Goal: Check status: Check status

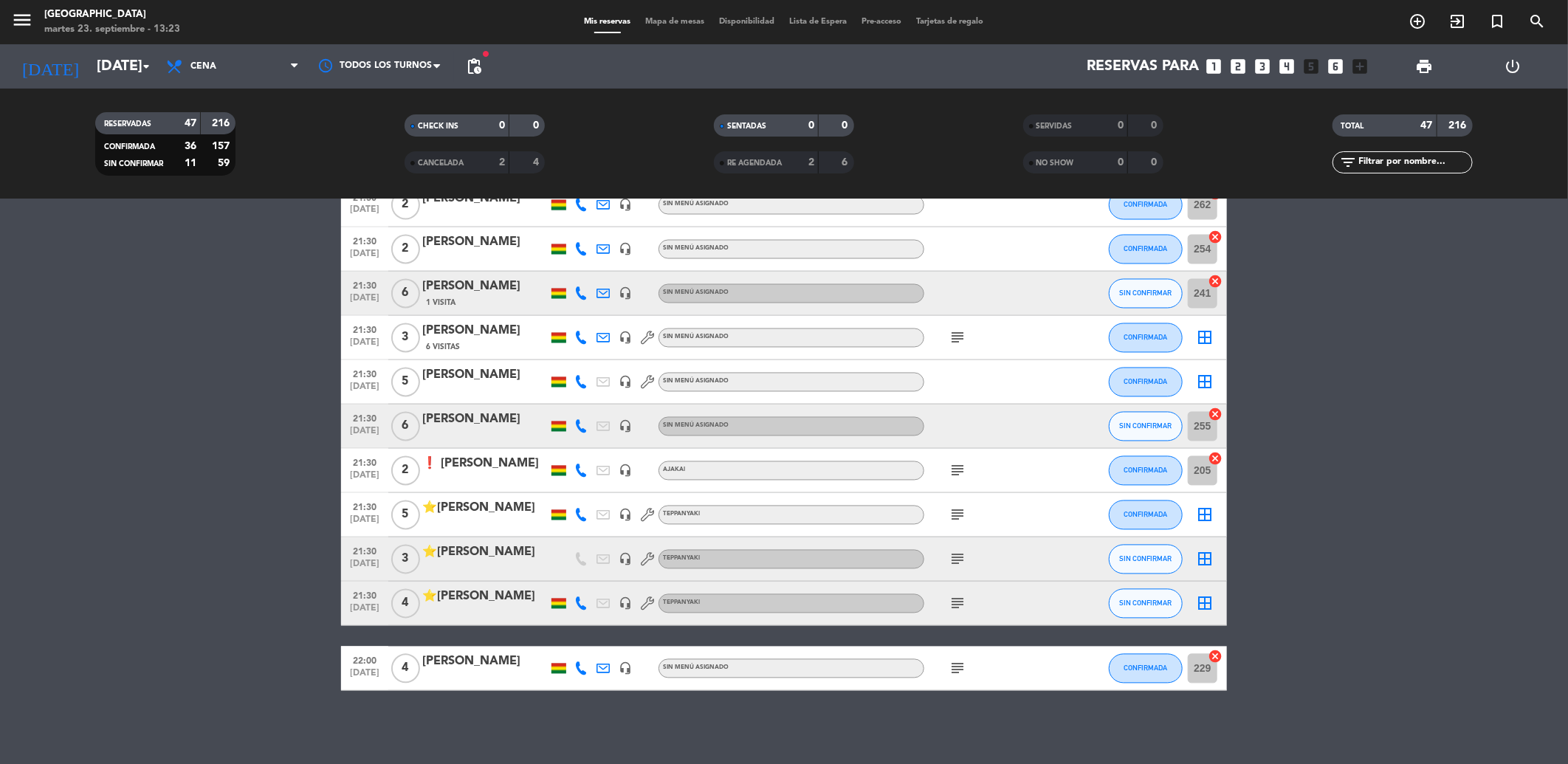
scroll to position [1186, 0]
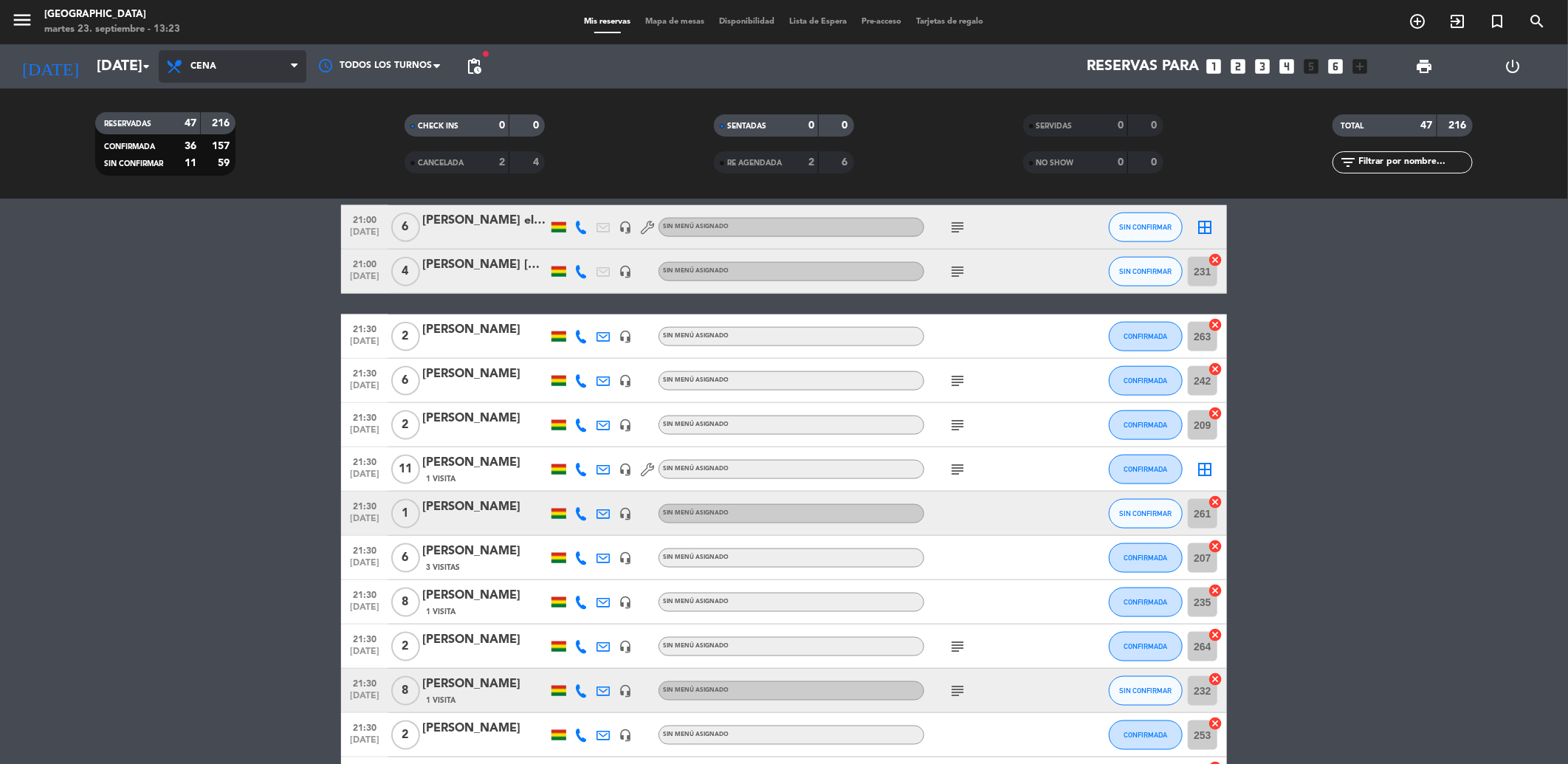
drag, startPoint x: 209, startPoint y: 60, endPoint x: 209, endPoint y: 70, distance: 10.0
click at [209, 61] on span "Cena" at bounding box center [203, 66] width 26 height 10
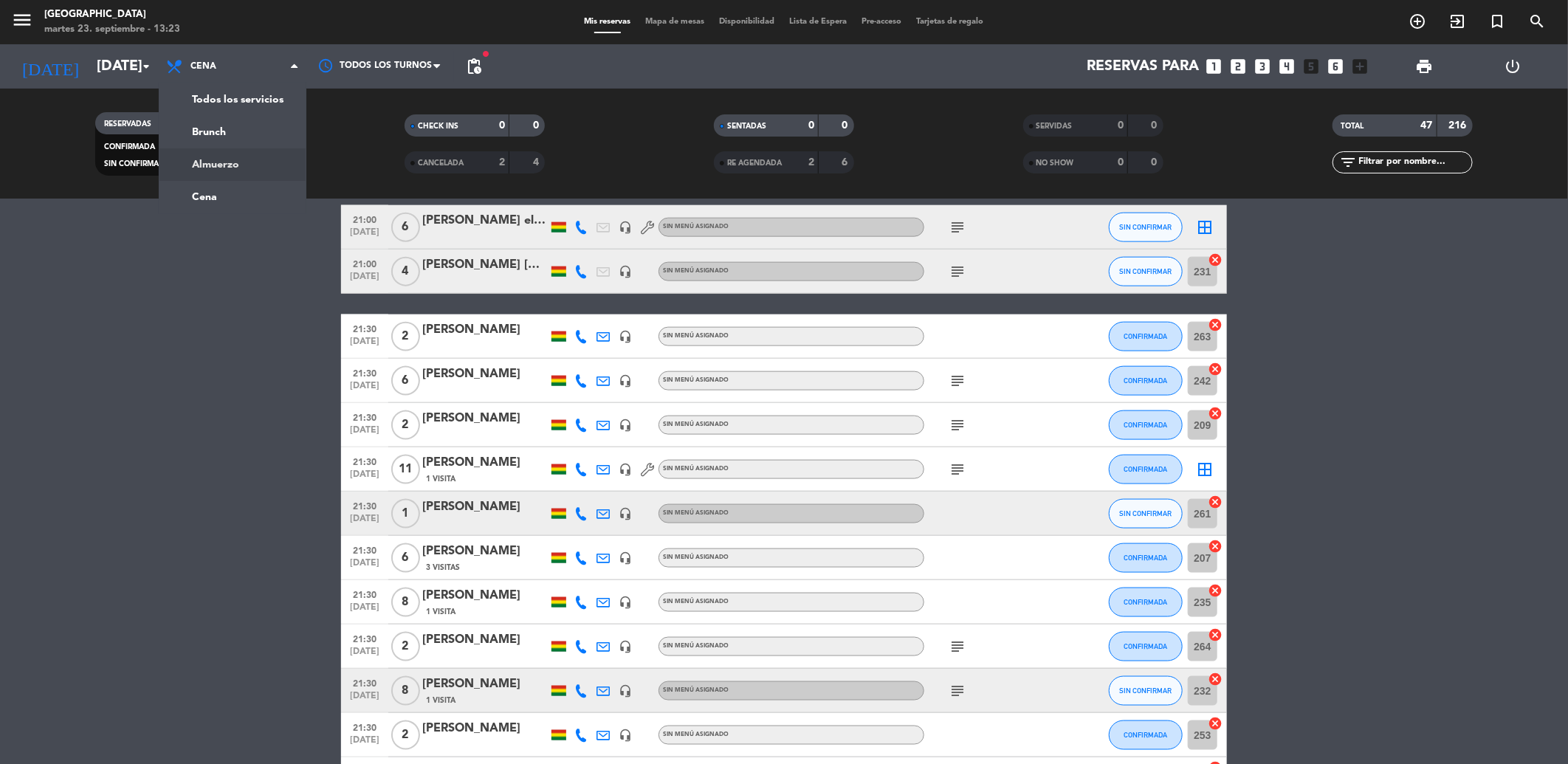
click at [242, 155] on div "menu [GEOGRAPHIC_DATA] [DATE] 23. septiembre - 13:23 Mis reservas Mapa de mesas…" at bounding box center [784, 100] width 1568 height 199
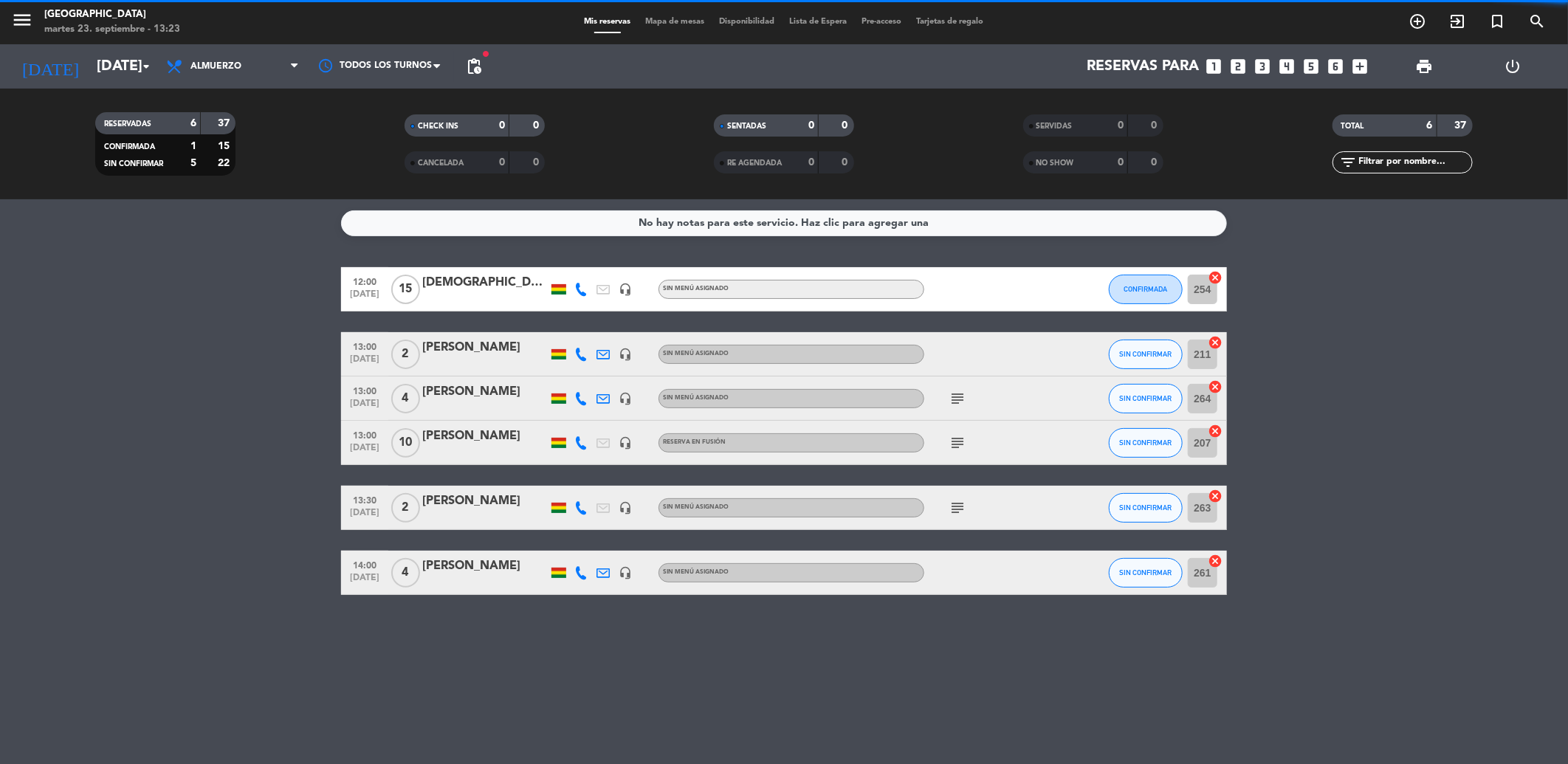
scroll to position [0, 0]
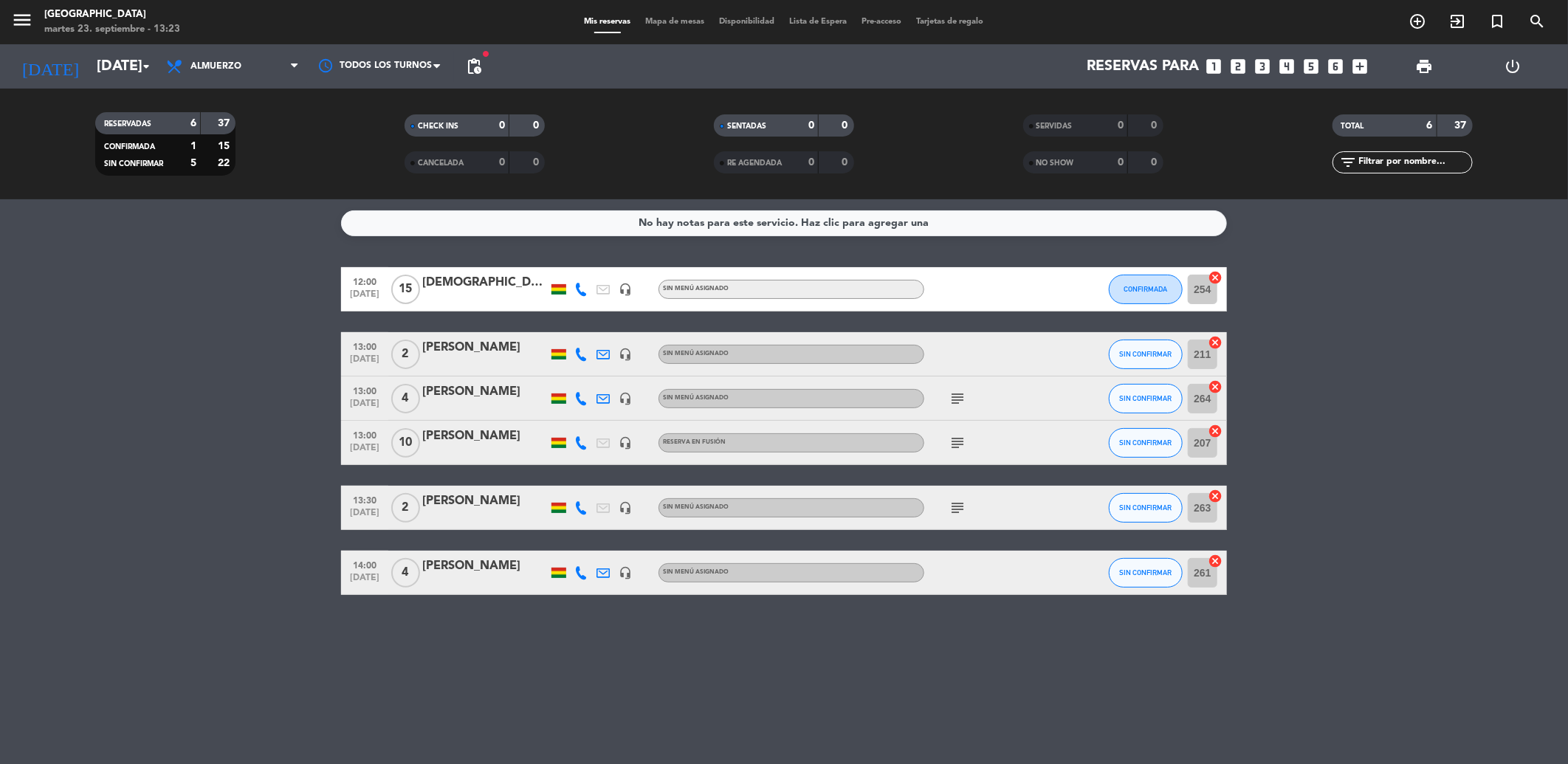
click at [957, 509] on icon "subject" at bounding box center [957, 507] width 18 height 18
click at [957, 510] on icon "subject" at bounding box center [957, 507] width 18 height 18
click at [216, 63] on span "Almuerzo" at bounding box center [215, 66] width 51 height 10
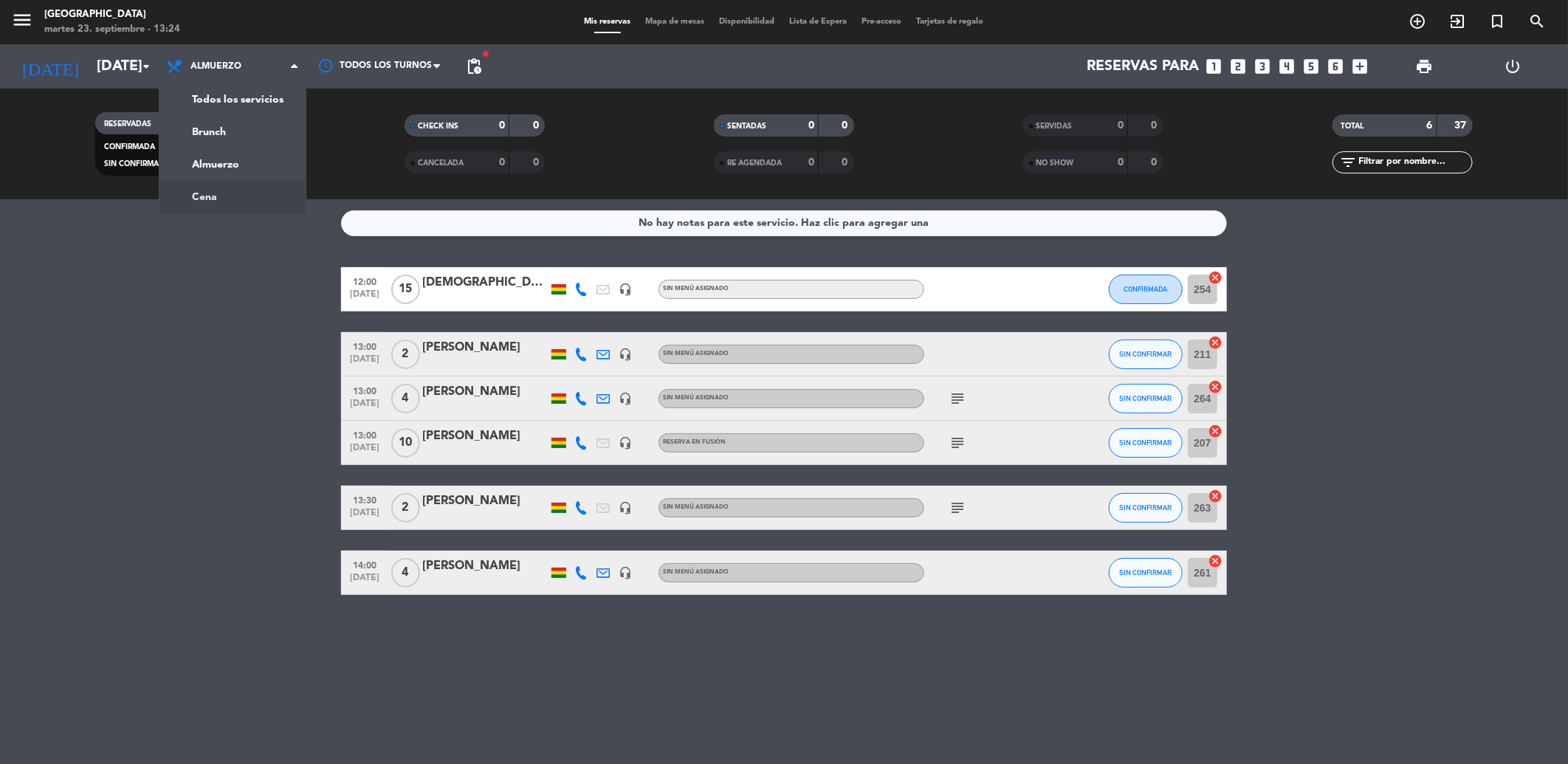
click at [227, 200] on ng-component "menu [GEOGRAPHIC_DATA] [DATE] 23. septiembre - 13:24 Mis reservas Mapa de mesas…" at bounding box center [784, 382] width 1568 height 764
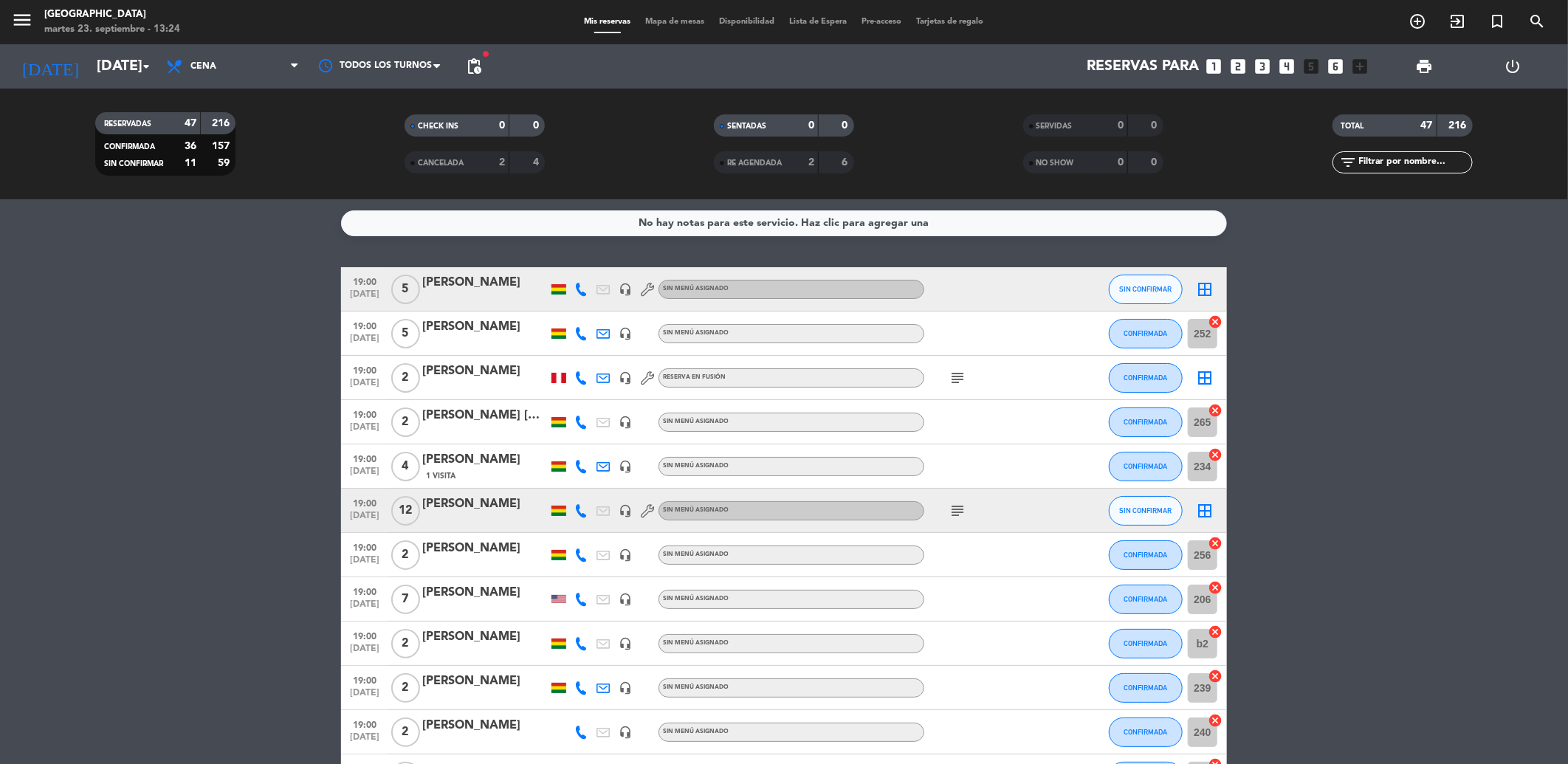
click at [958, 369] on icon "subject" at bounding box center [957, 377] width 18 height 18
click at [962, 516] on icon "subject" at bounding box center [957, 510] width 18 height 18
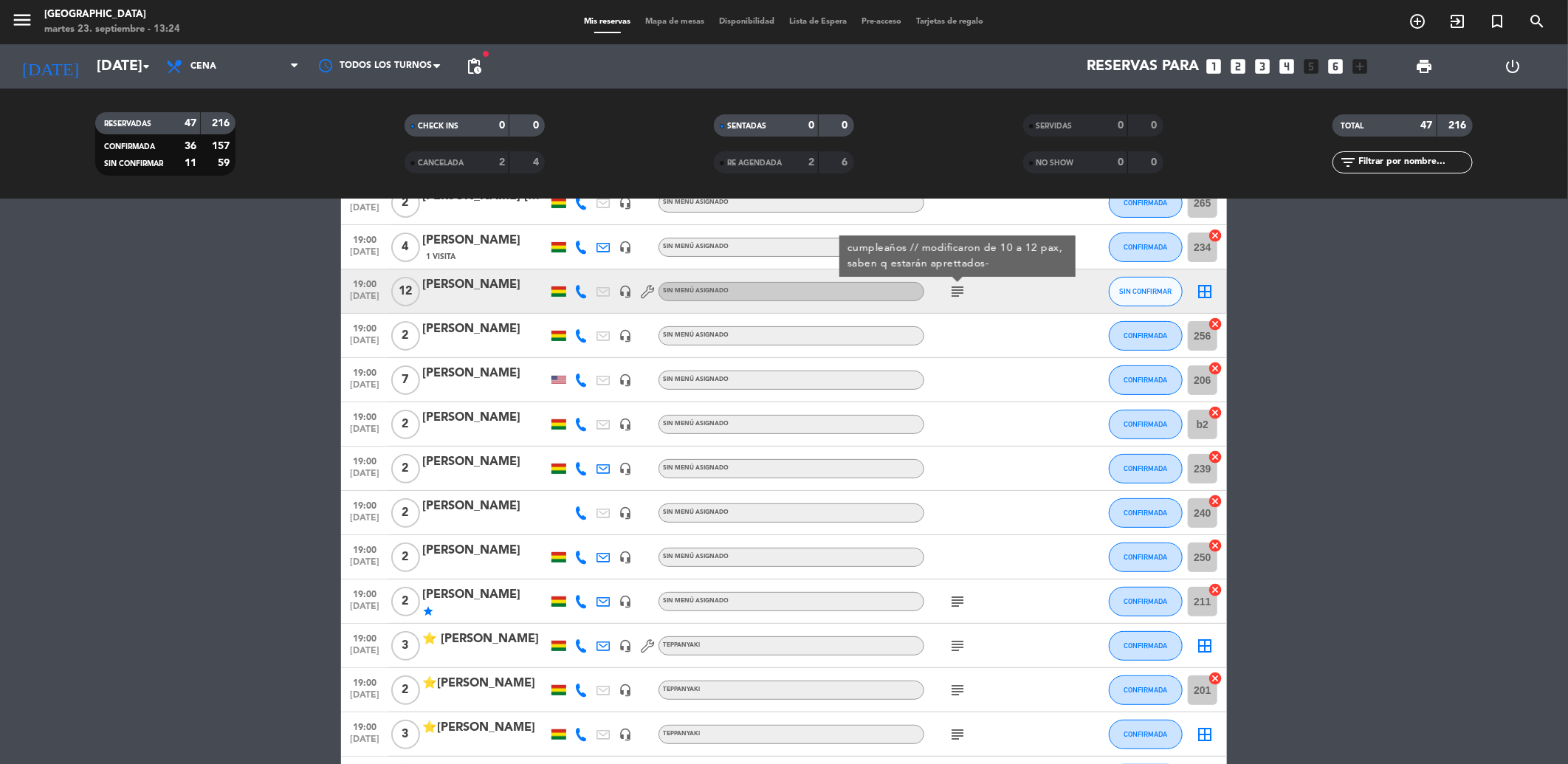
scroll to position [246, 0]
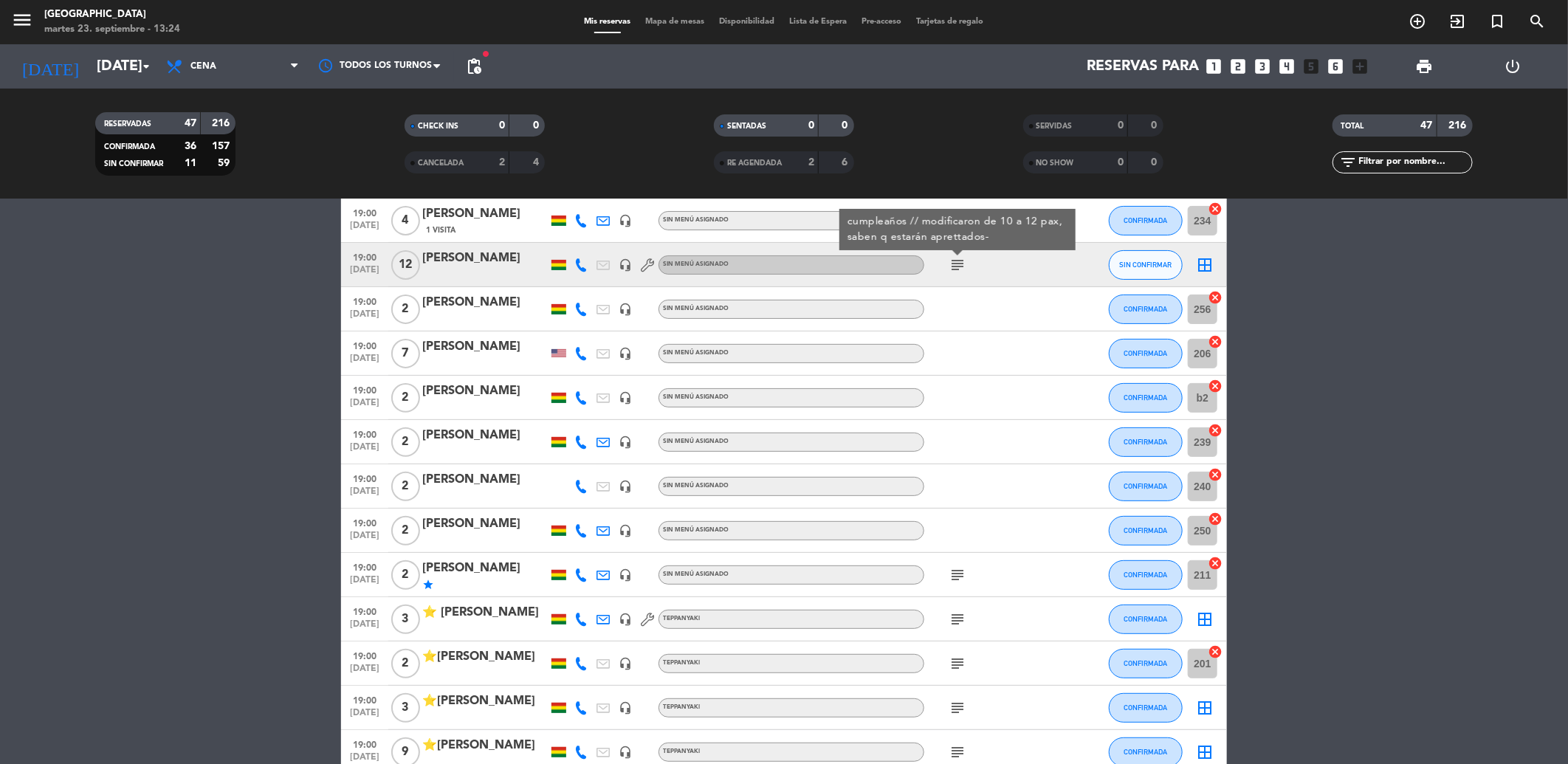
click at [962, 577] on icon "subject" at bounding box center [957, 575] width 18 height 18
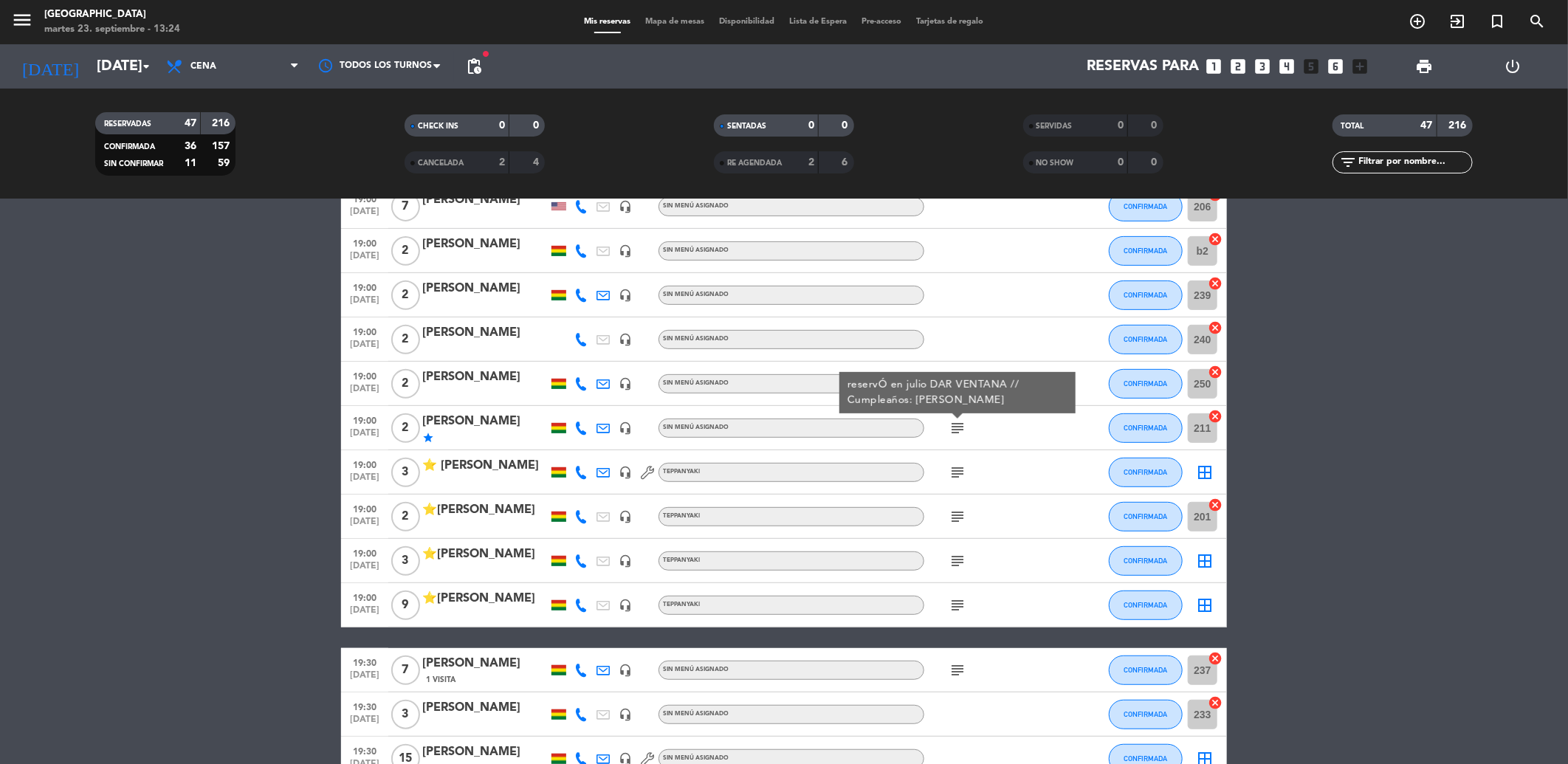
scroll to position [409, 0]
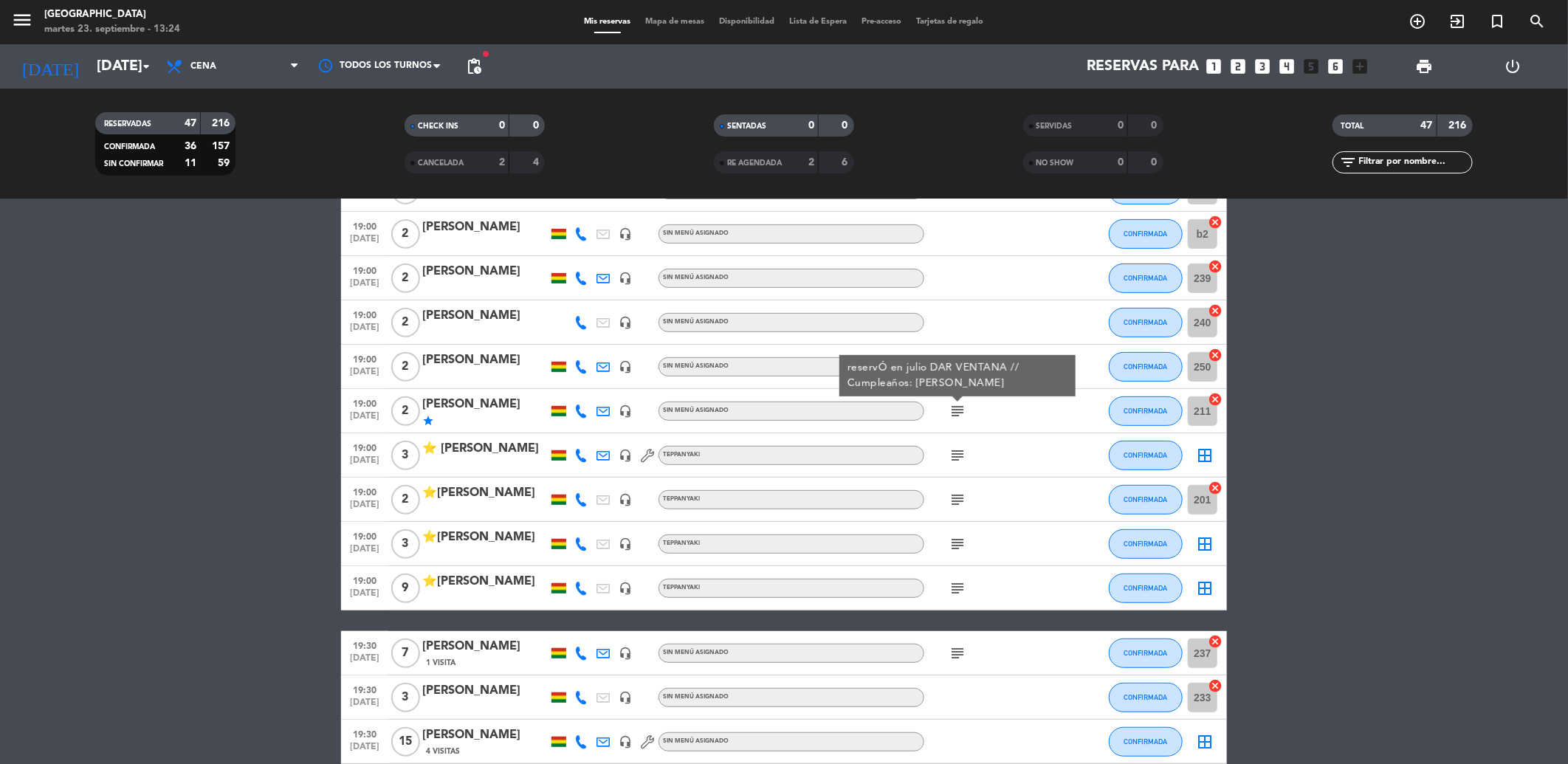
click at [958, 454] on icon "subject" at bounding box center [957, 455] width 18 height 18
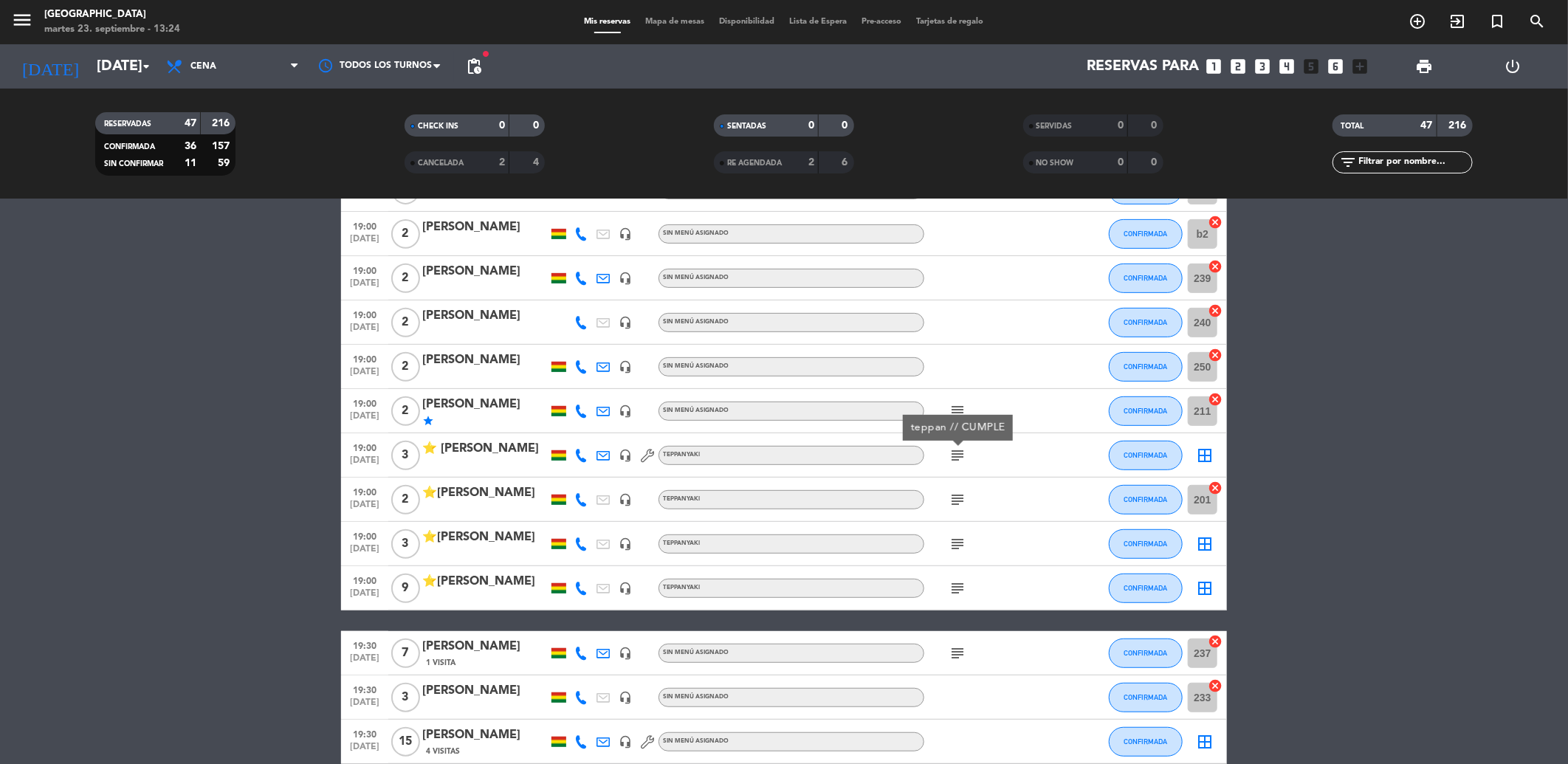
click at [960, 504] on icon "subject" at bounding box center [957, 499] width 18 height 18
click at [963, 542] on icon "subject" at bounding box center [957, 543] width 18 height 18
click at [958, 581] on icon "subject" at bounding box center [957, 588] width 18 height 18
click at [965, 654] on icon "subject" at bounding box center [957, 653] width 18 height 18
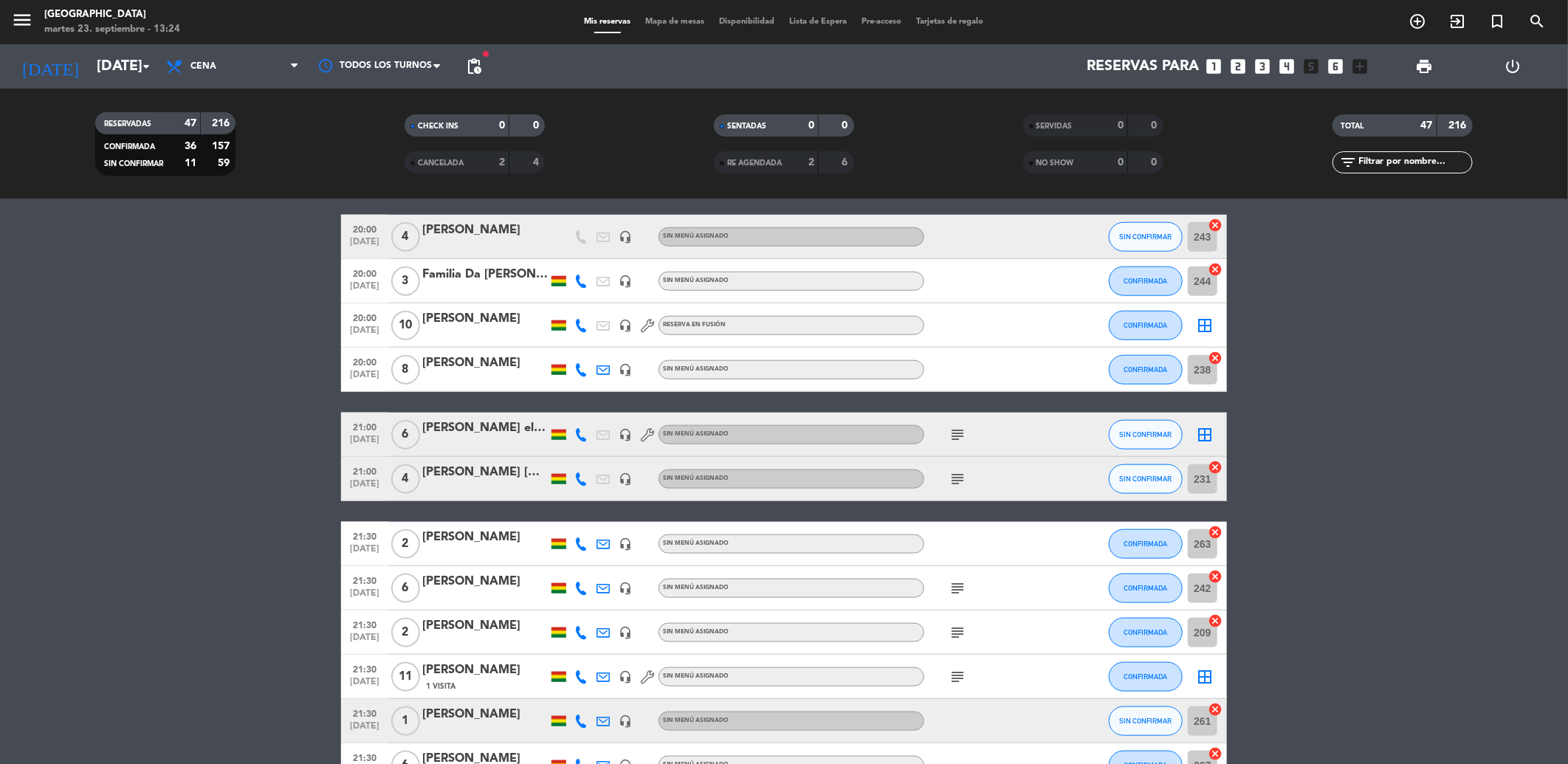
scroll to position [984, 0]
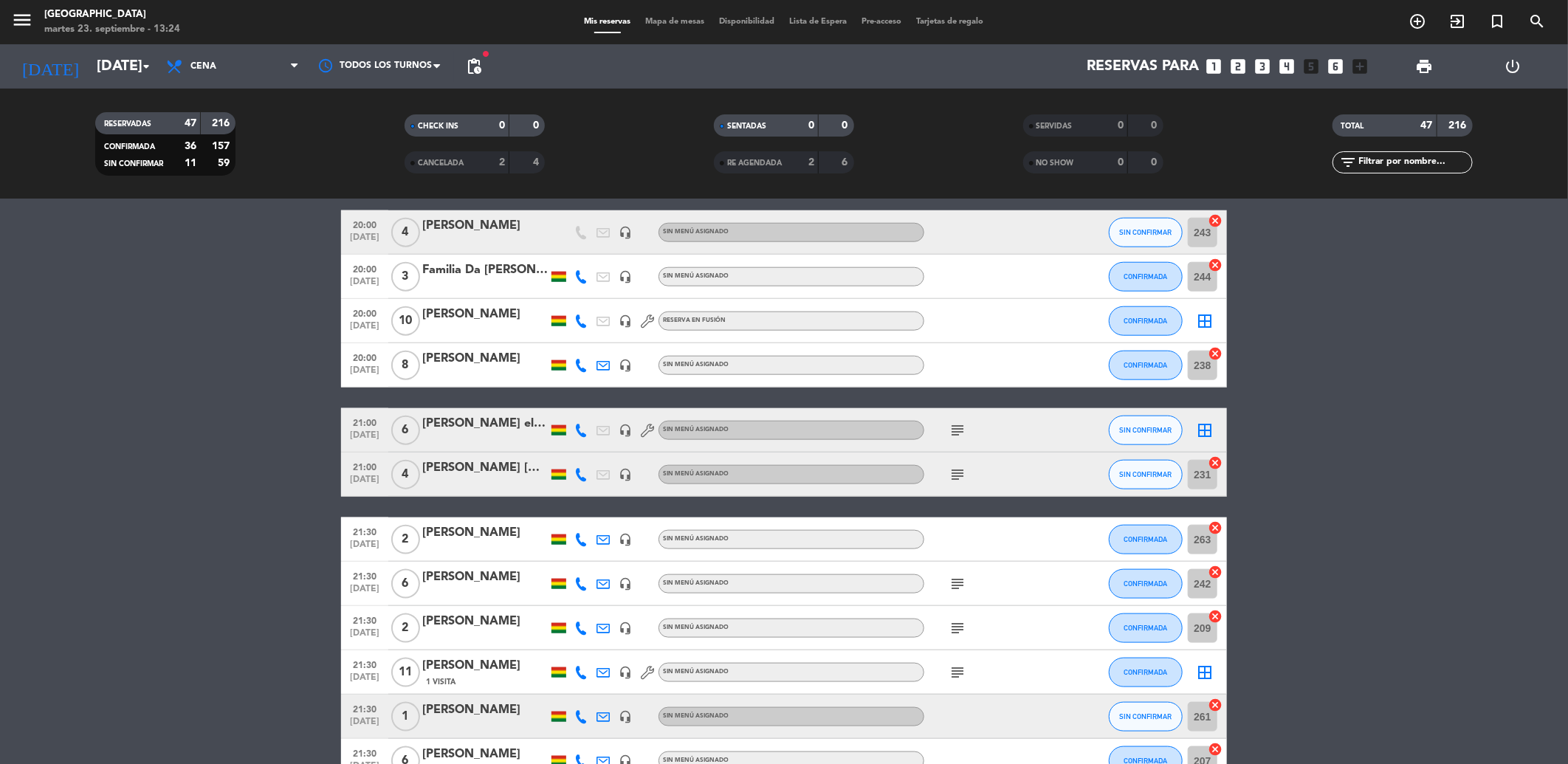
click at [954, 428] on icon "subject" at bounding box center [957, 430] width 18 height 18
click at [960, 477] on icon "subject" at bounding box center [957, 474] width 18 height 18
click at [963, 587] on icon "subject" at bounding box center [957, 583] width 18 height 18
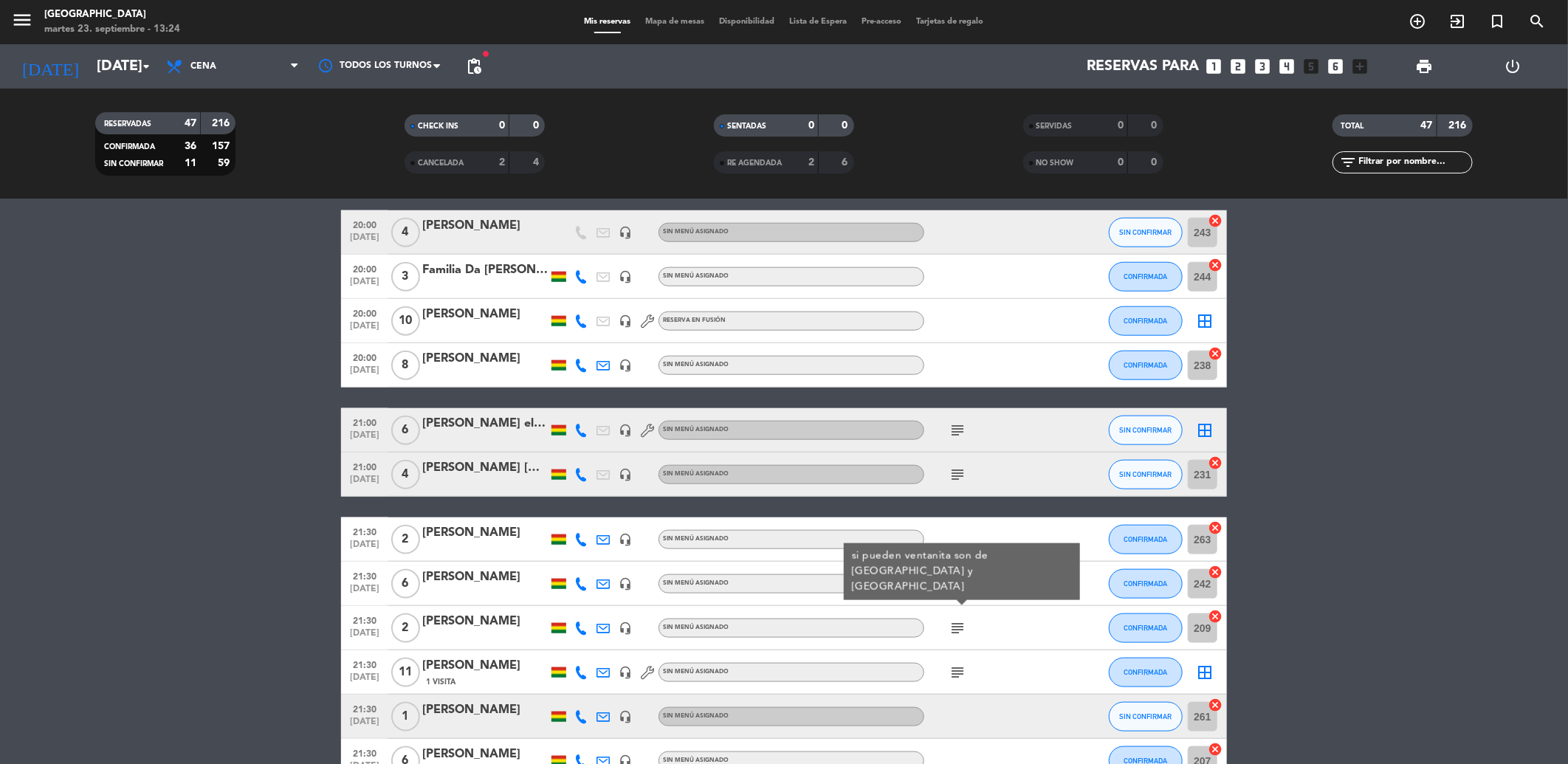
click at [963, 631] on icon "subject" at bounding box center [957, 628] width 18 height 18
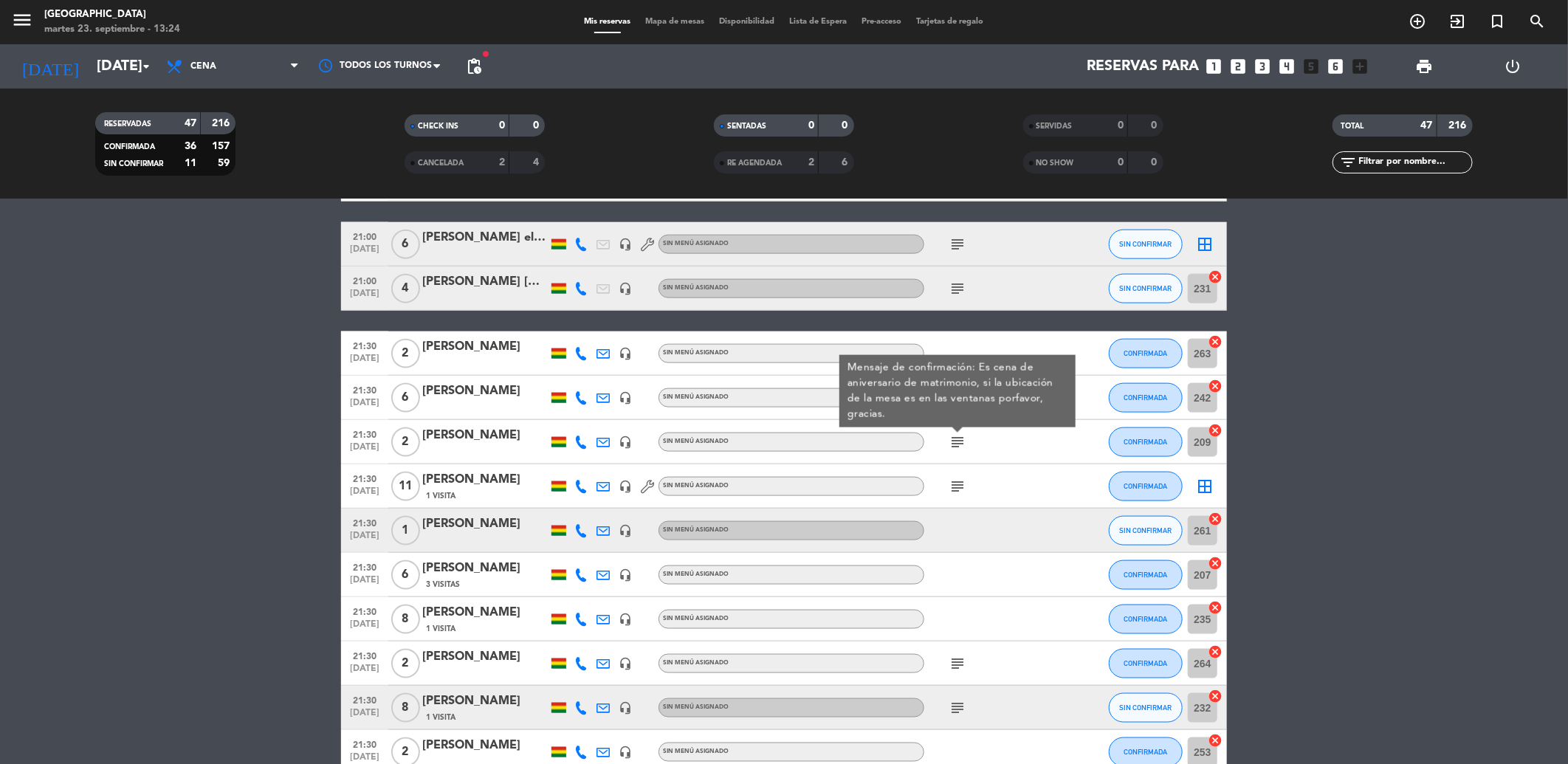
scroll to position [1229, 0]
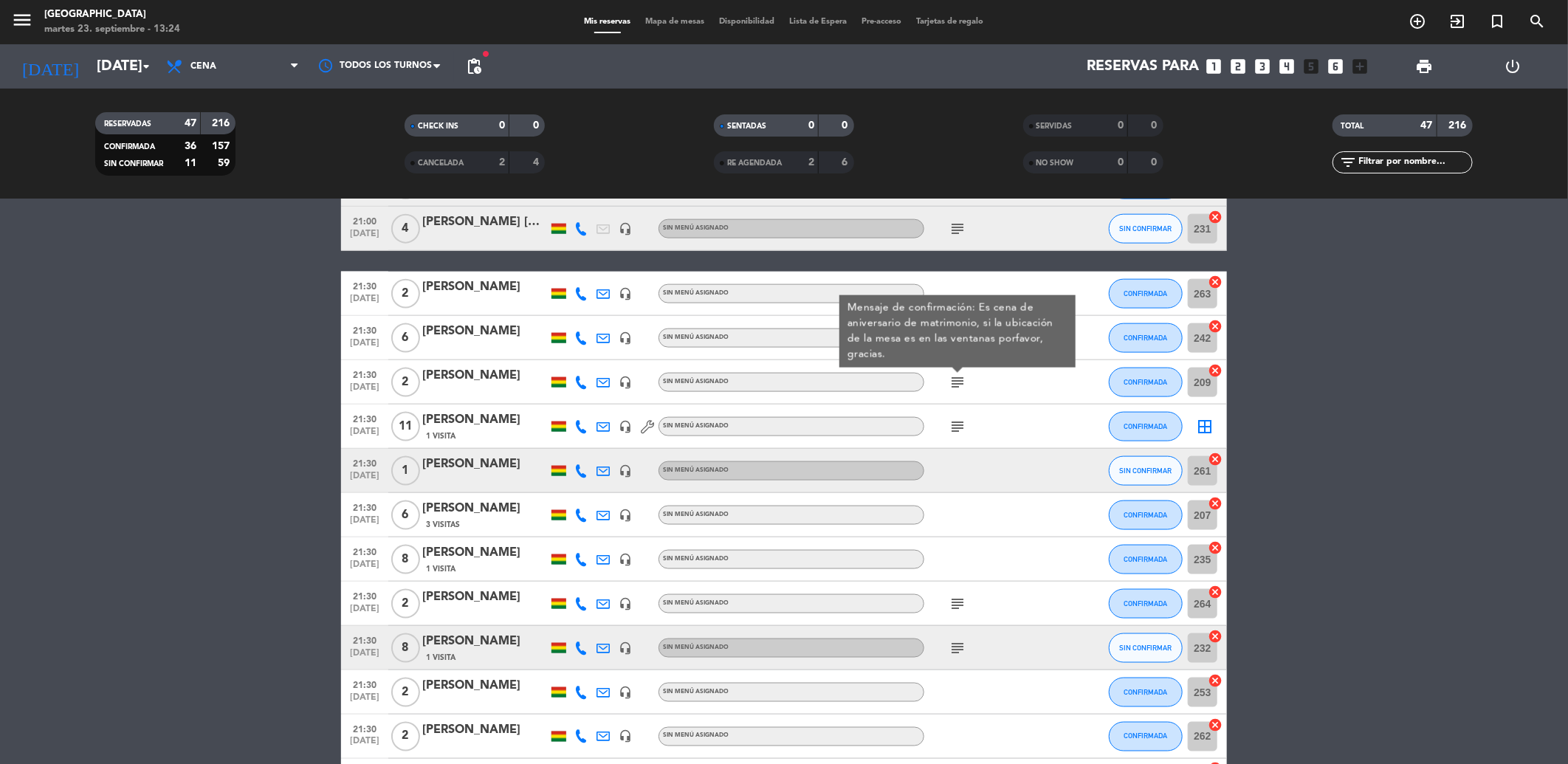
click at [963, 421] on icon "subject" at bounding box center [957, 426] width 18 height 18
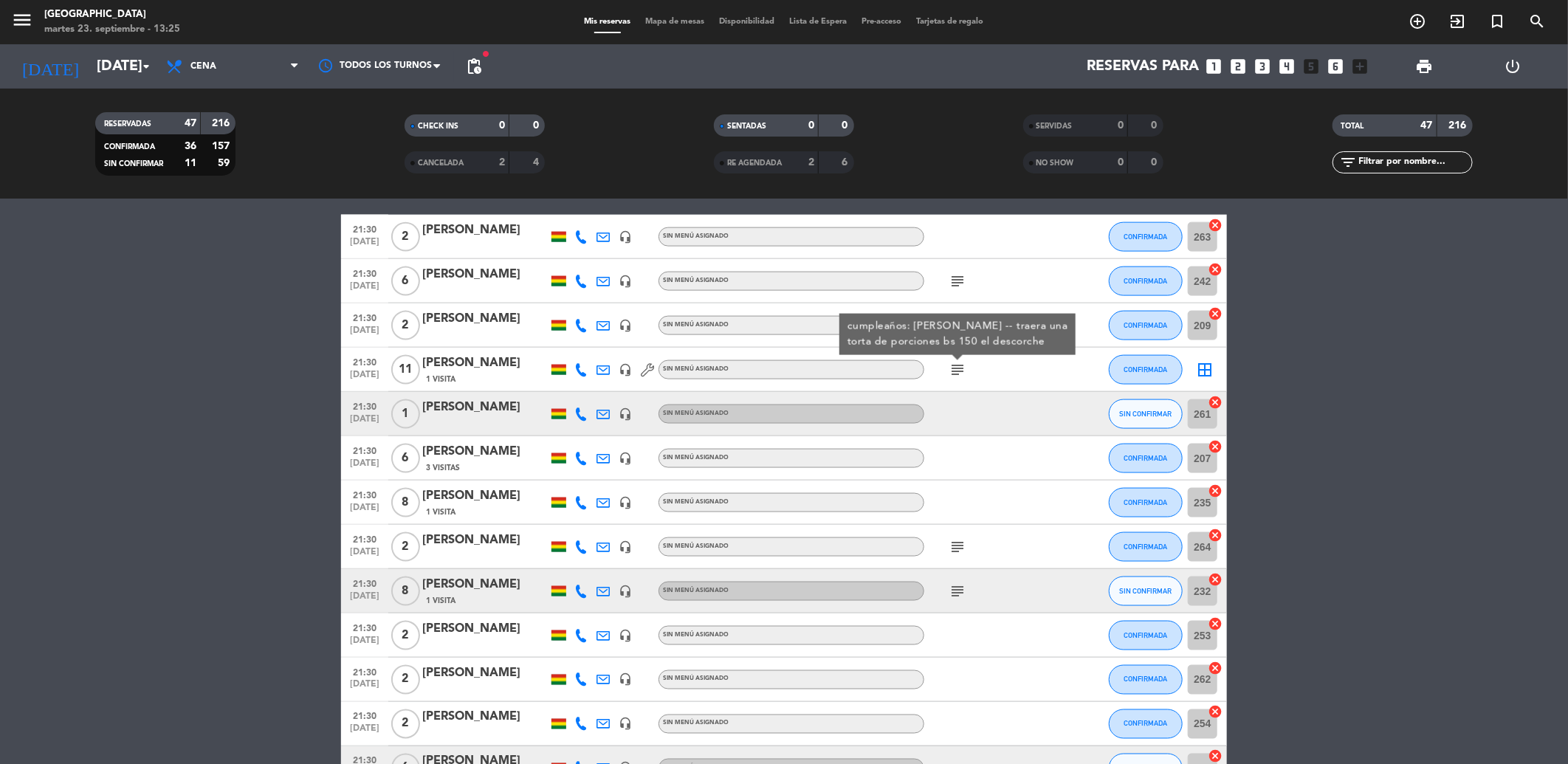
scroll to position [1311, 0]
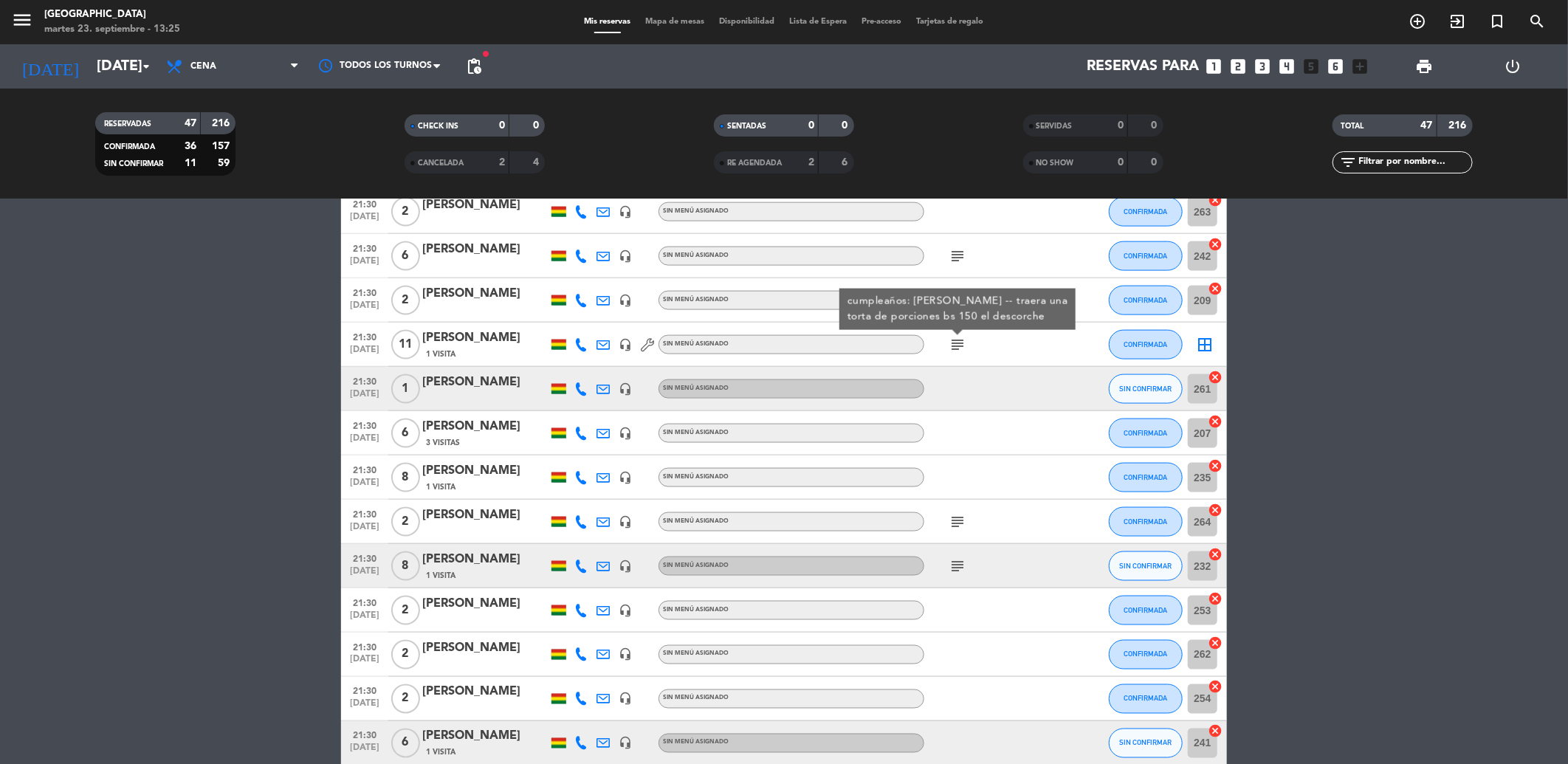
drag, startPoint x: 955, startPoint y: 523, endPoint x: 956, endPoint y: 539, distance: 16.0
click at [956, 527] on icon "subject" at bounding box center [957, 521] width 18 height 18
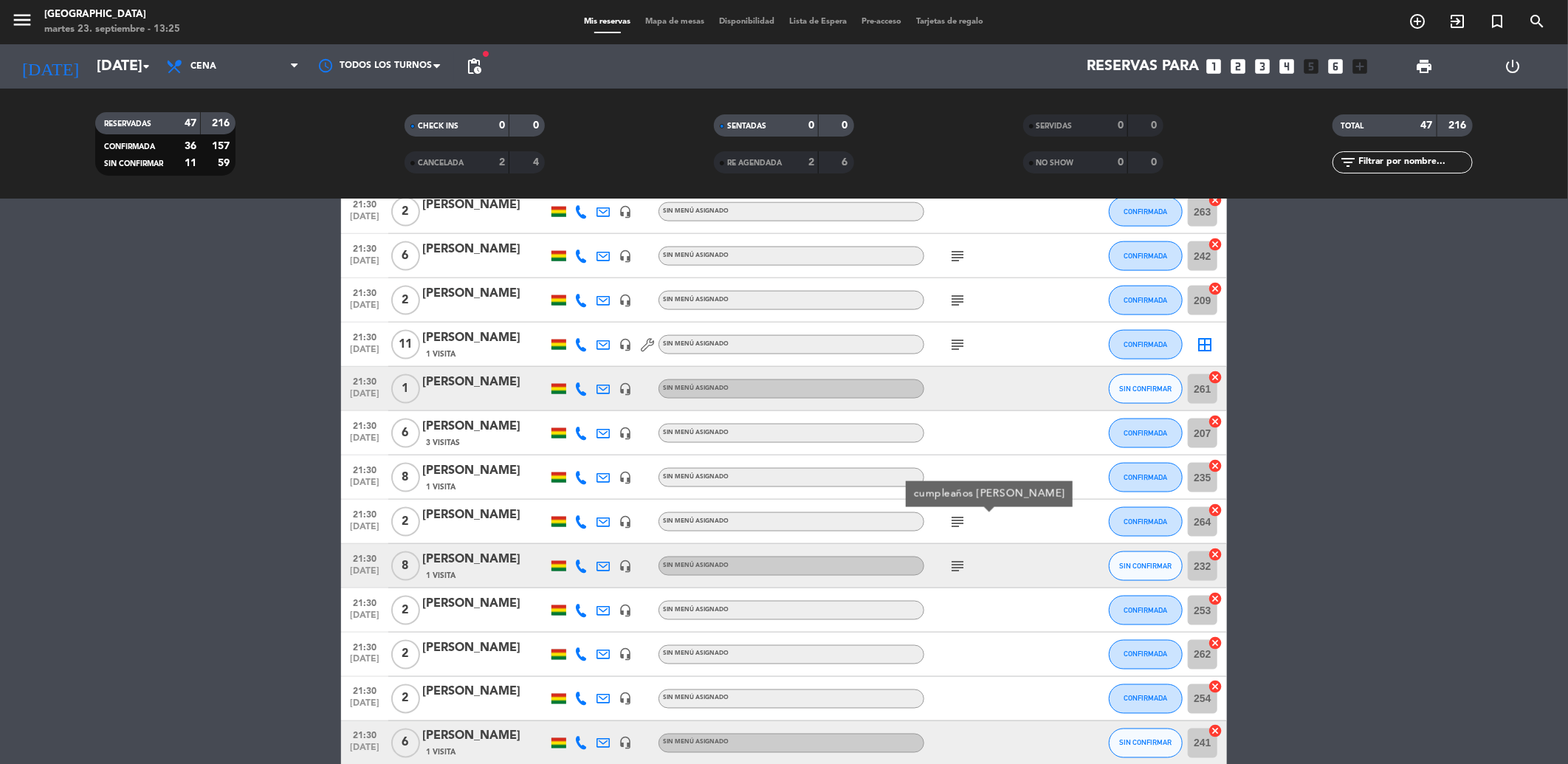
drag, startPoint x: 956, startPoint y: 539, endPoint x: 955, endPoint y: 564, distance: 25.0
click at [956, 566] on icon "subject" at bounding box center [957, 566] width 18 height 18
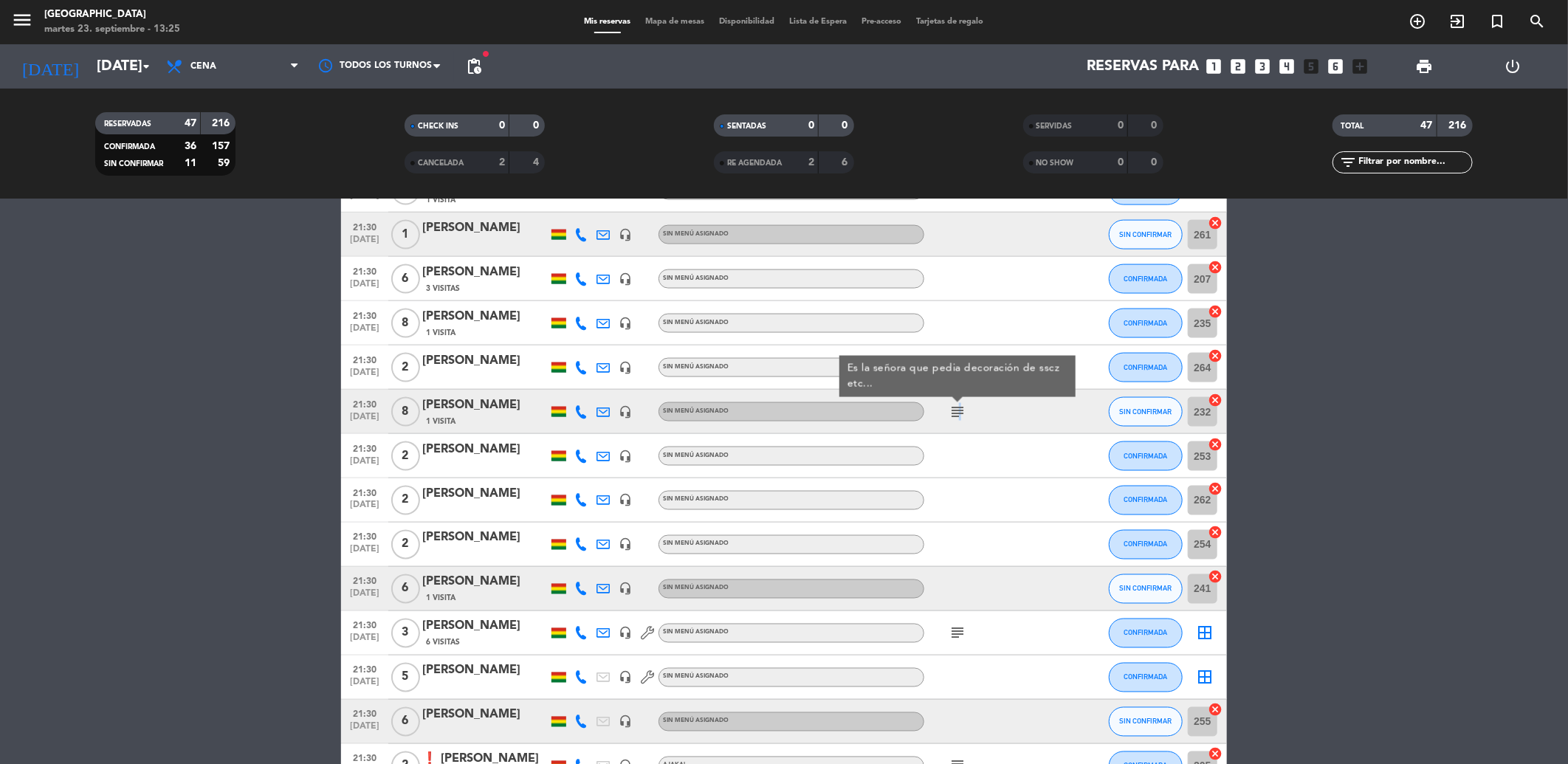
scroll to position [1476, 0]
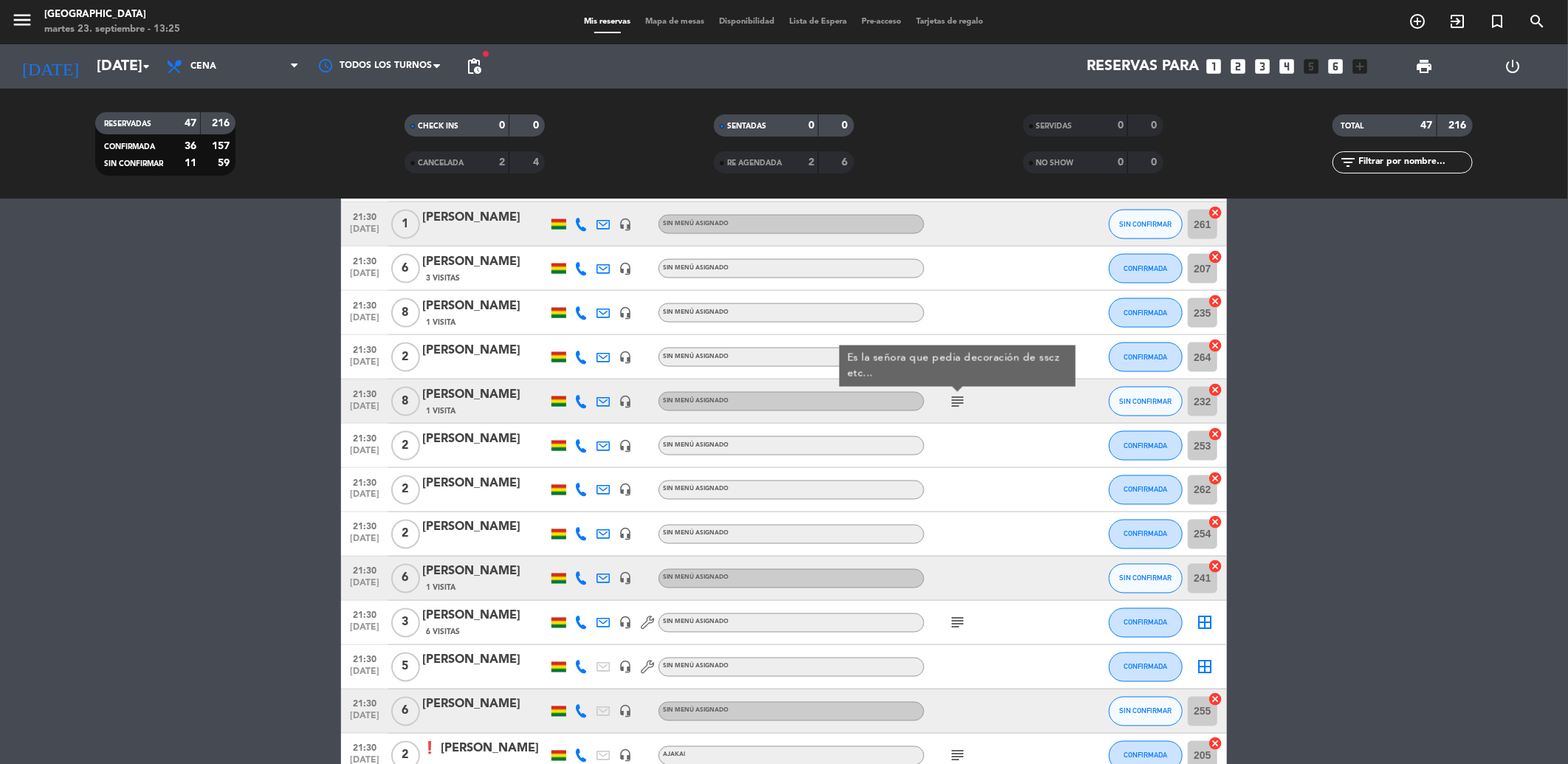
click at [963, 621] on icon "subject" at bounding box center [957, 622] width 18 height 18
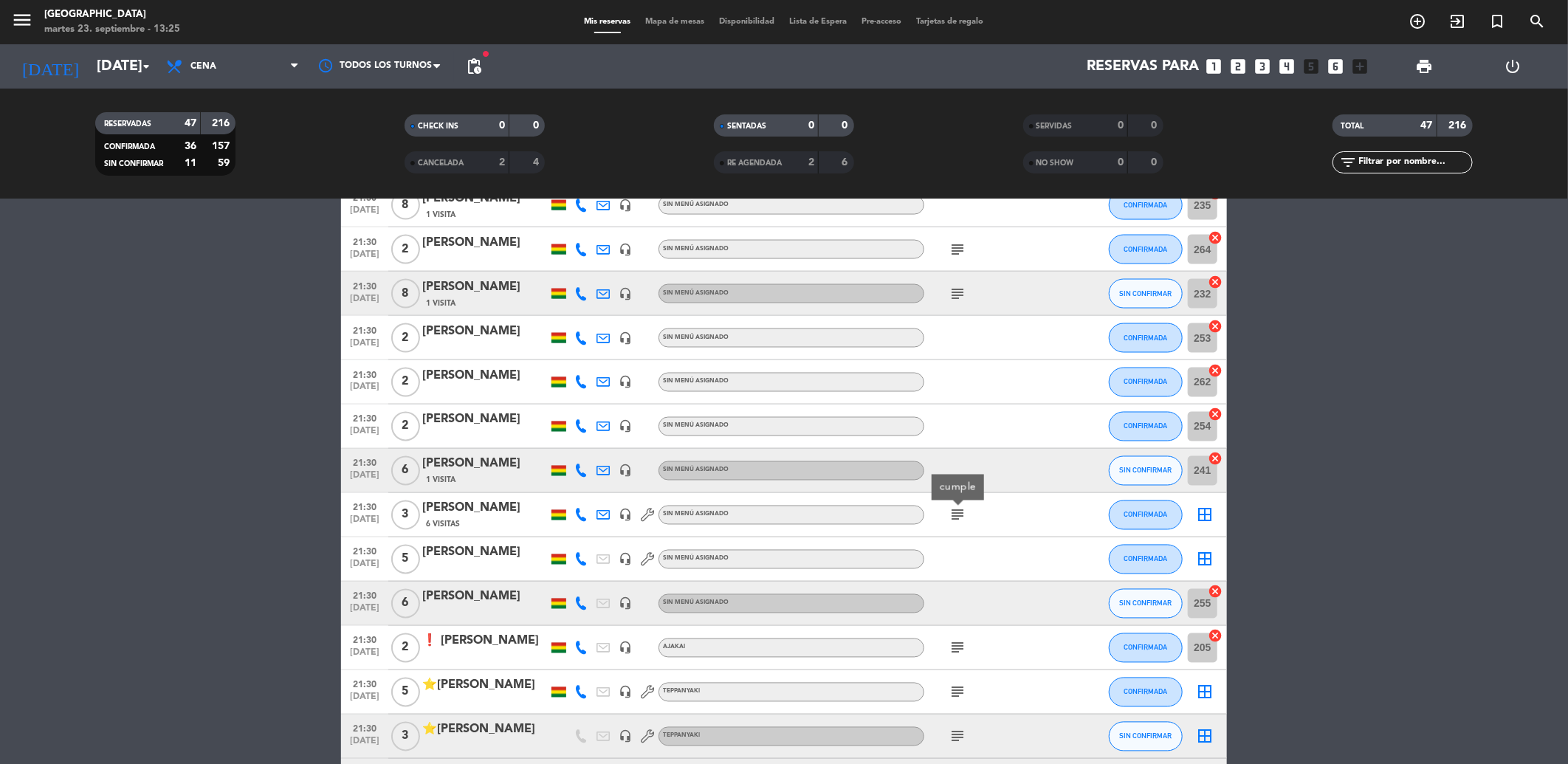
scroll to position [1721, 0]
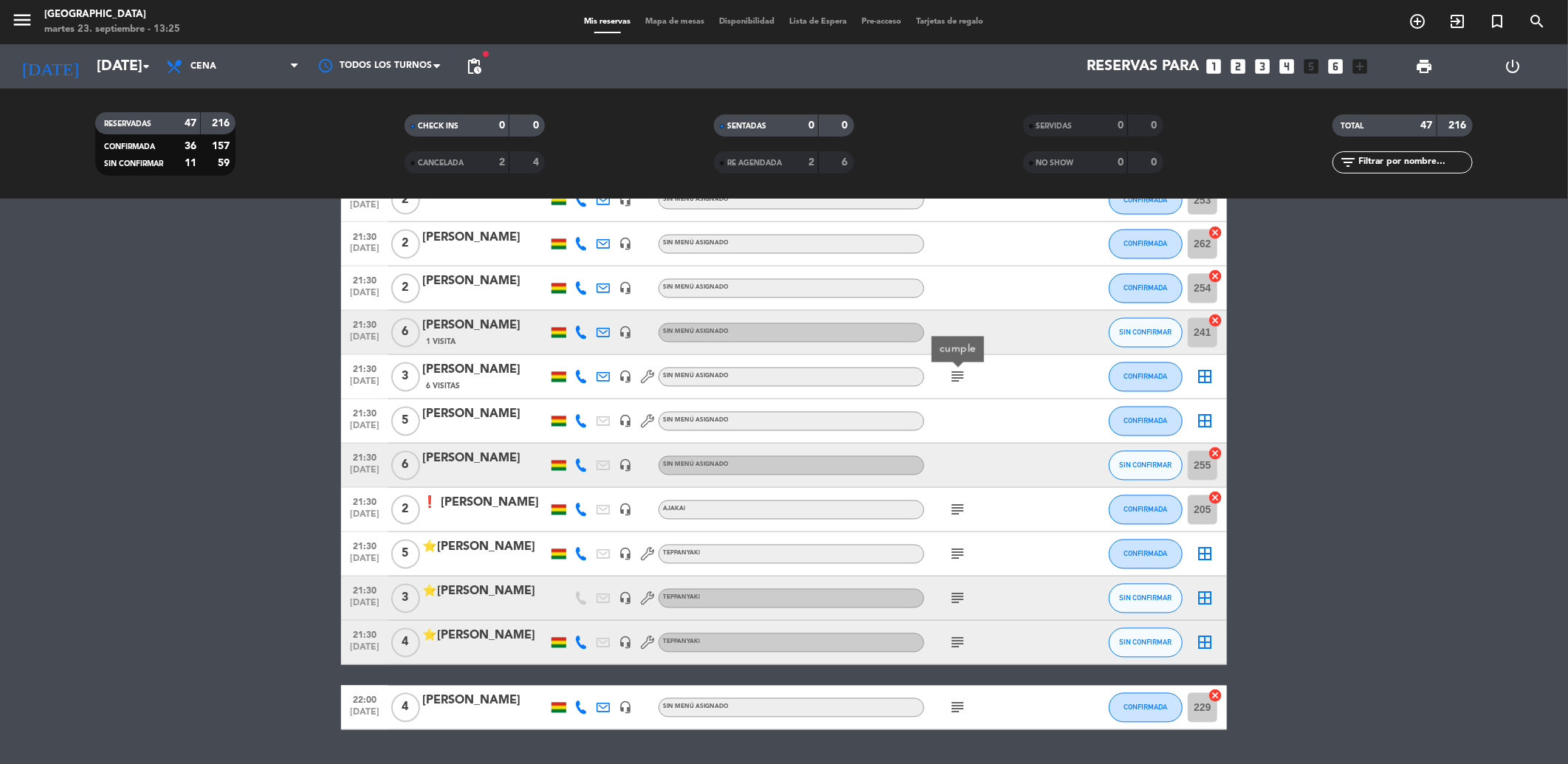
drag, startPoint x: 955, startPoint y: 513, endPoint x: 955, endPoint y: 522, distance: 9.0
click at [955, 515] on icon "subject" at bounding box center [957, 510] width 18 height 18
click at [960, 552] on icon "subject" at bounding box center [957, 554] width 18 height 18
drag, startPoint x: 960, startPoint y: 552, endPoint x: 960, endPoint y: 594, distance: 42.0
click at [958, 593] on icon "subject" at bounding box center [957, 598] width 18 height 18
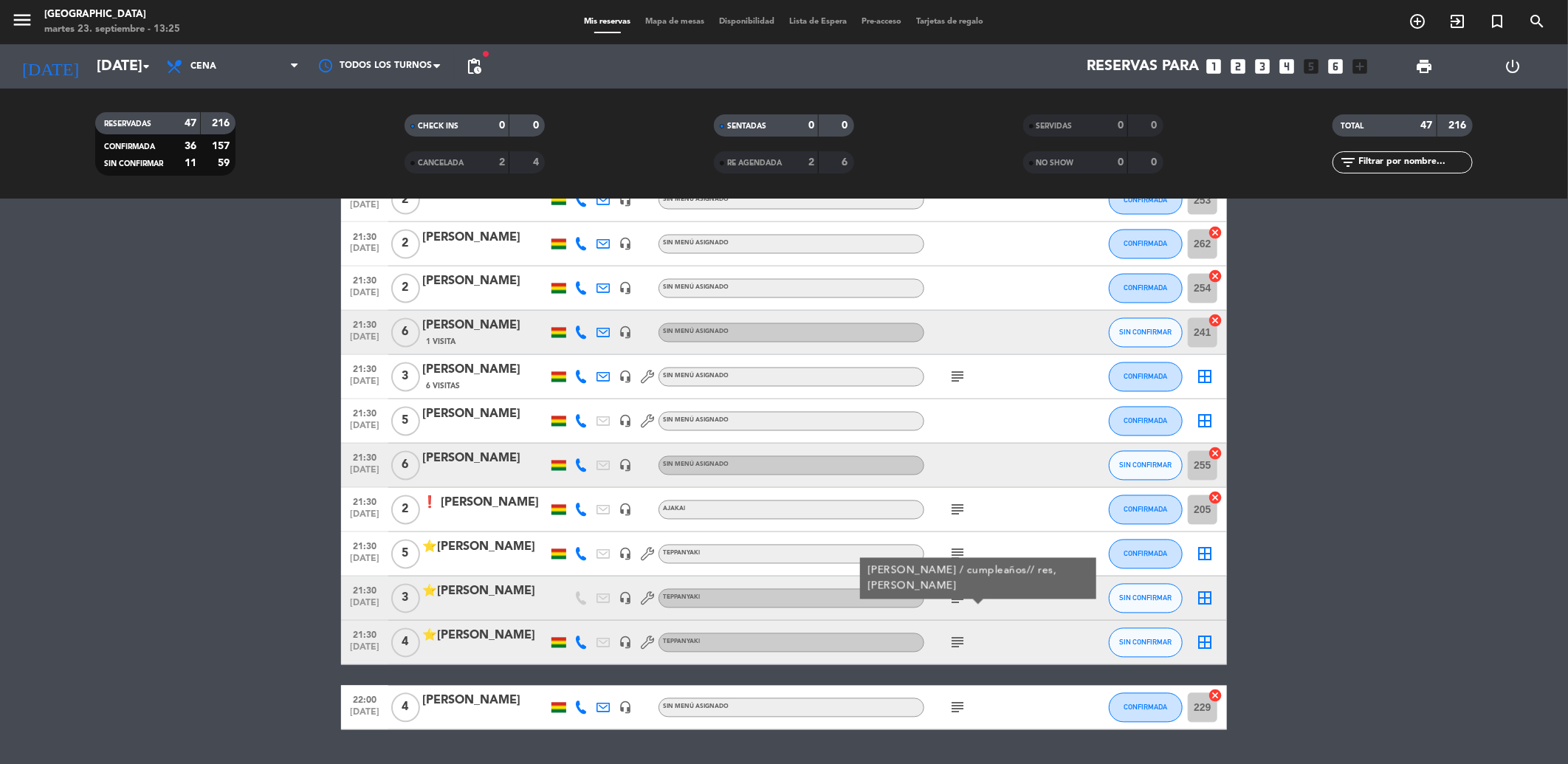
click at [962, 653] on div "subject" at bounding box center [991, 642] width 133 height 44
click at [960, 644] on icon "subject" at bounding box center [957, 642] width 18 height 18
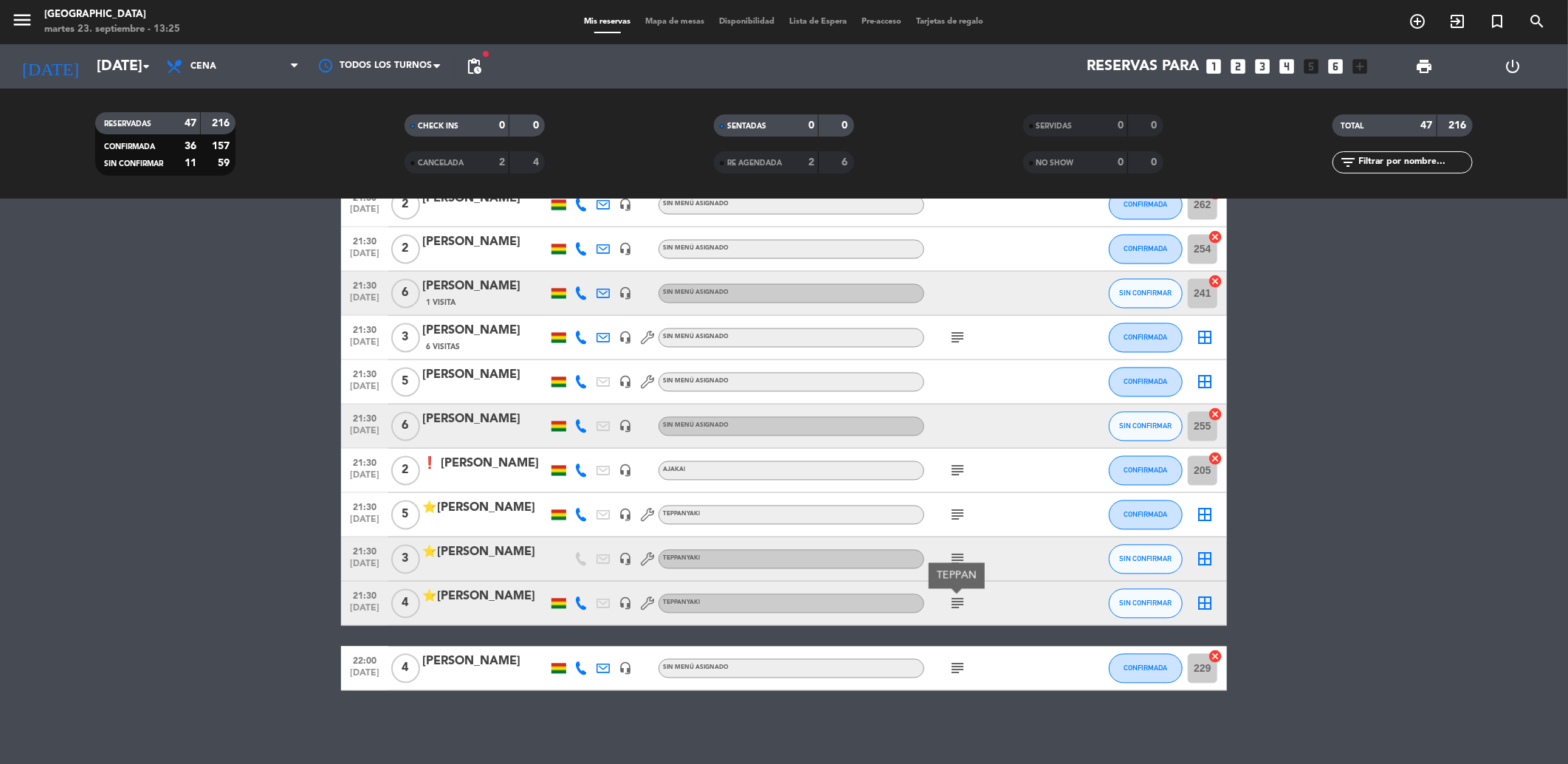
click at [958, 668] on icon "subject" at bounding box center [957, 668] width 18 height 18
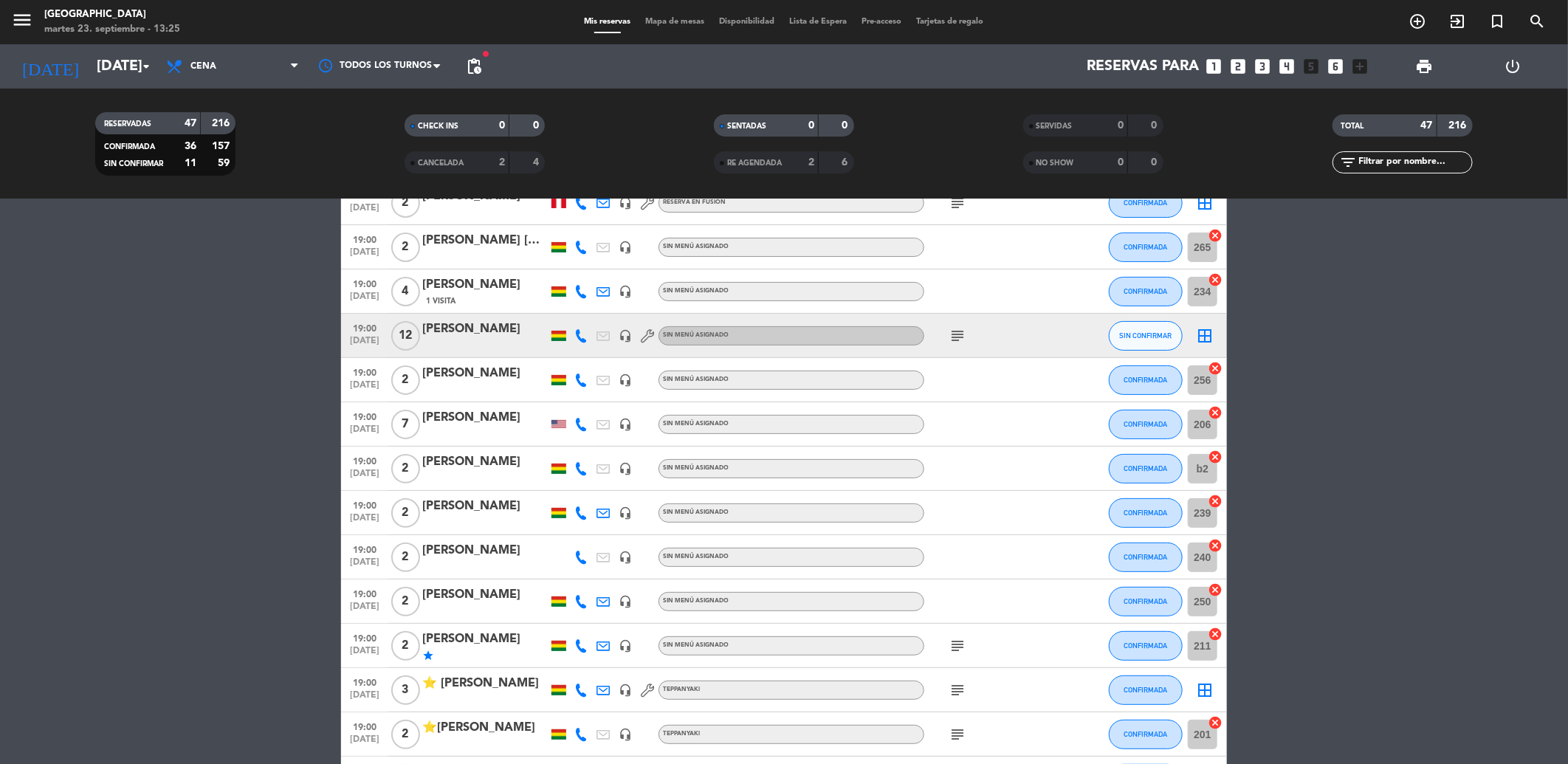
scroll to position [0, 0]
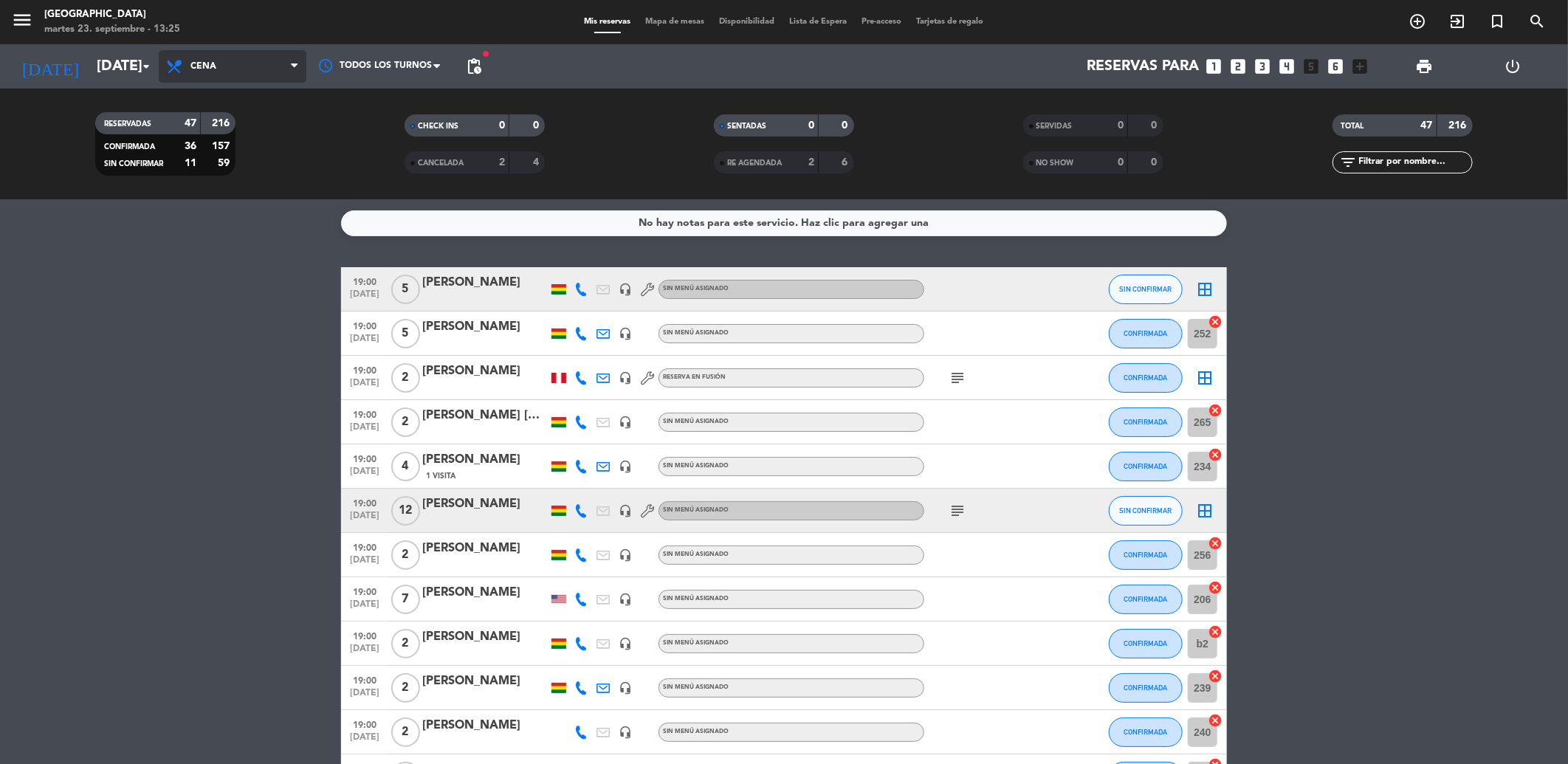
click at [219, 70] on span "Cena" at bounding box center [232, 66] width 148 height 32
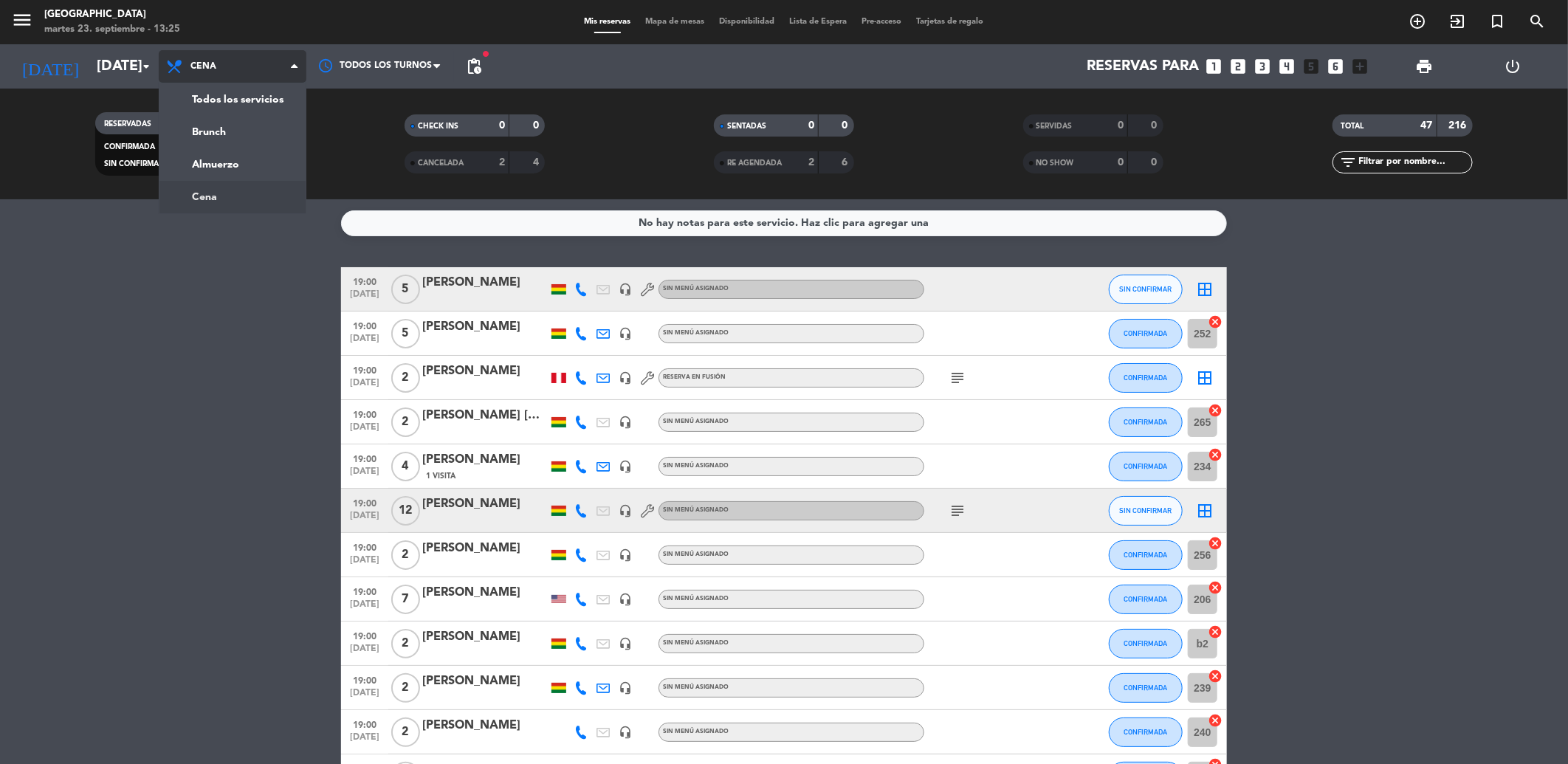
click at [222, 64] on span "Cena" at bounding box center [232, 66] width 148 height 32
